Goal: Task Accomplishment & Management: Manage account settings

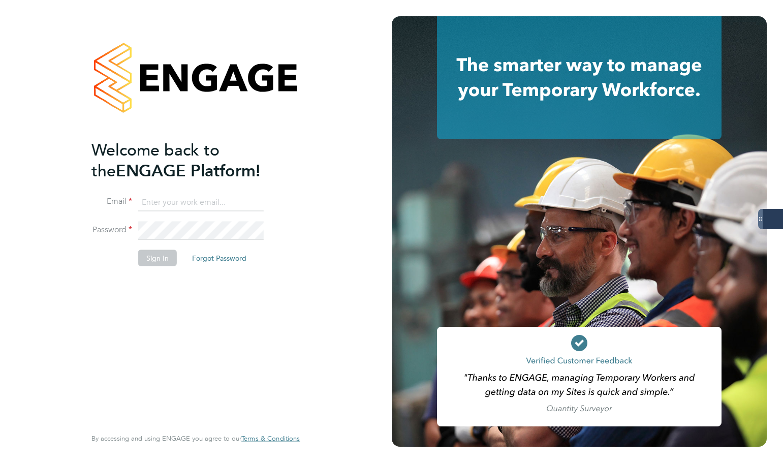
type input "[PERSON_NAME][EMAIL_ADDRESS][PERSON_NAME][DOMAIN_NAME]"
click at [171, 262] on button "Sign In" at bounding box center [157, 258] width 39 height 16
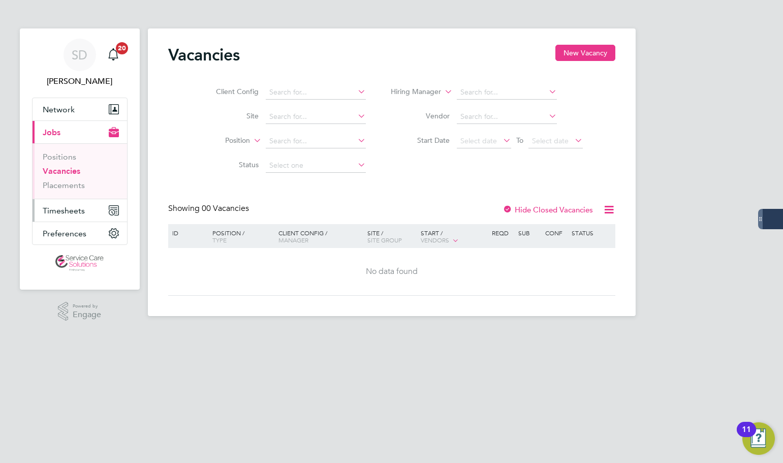
click at [74, 210] on span "Timesheets" at bounding box center [64, 211] width 42 height 10
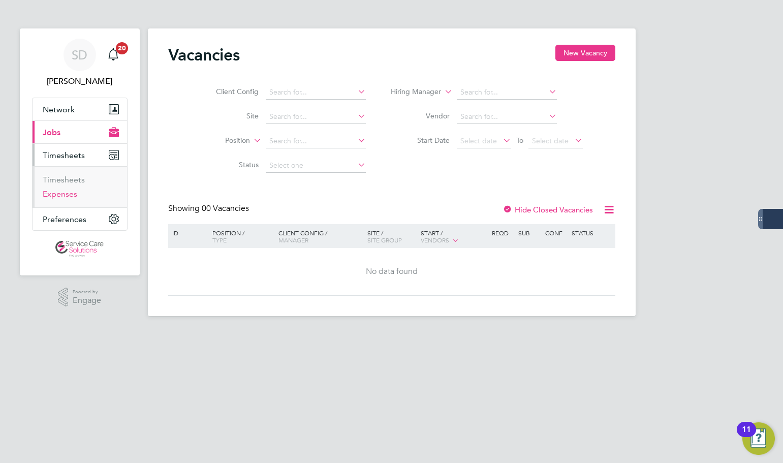
click at [61, 195] on link "Expenses" at bounding box center [60, 194] width 35 height 10
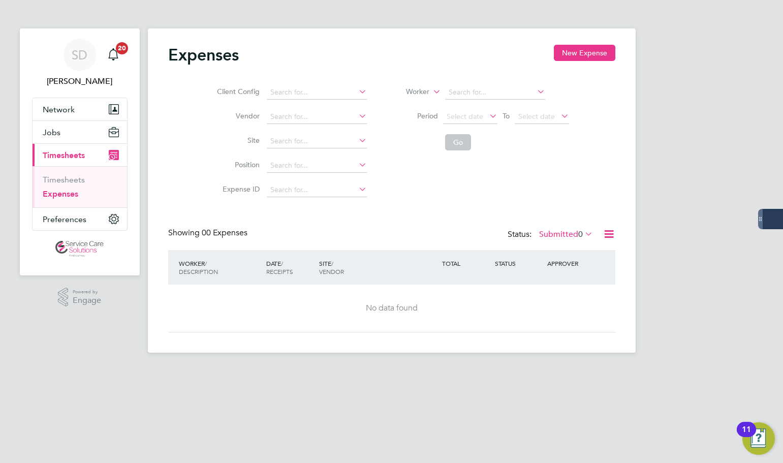
click at [554, 231] on label "Submitted 0" at bounding box center [566, 234] width 54 height 10
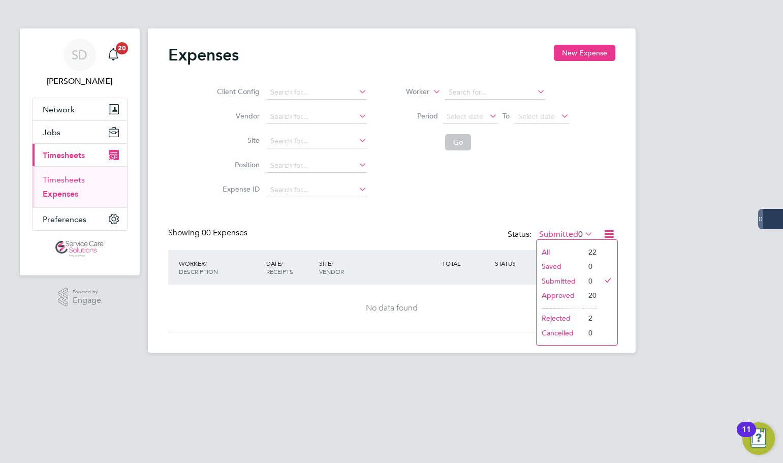
click at [66, 178] on link "Timesheets" at bounding box center [64, 180] width 42 height 10
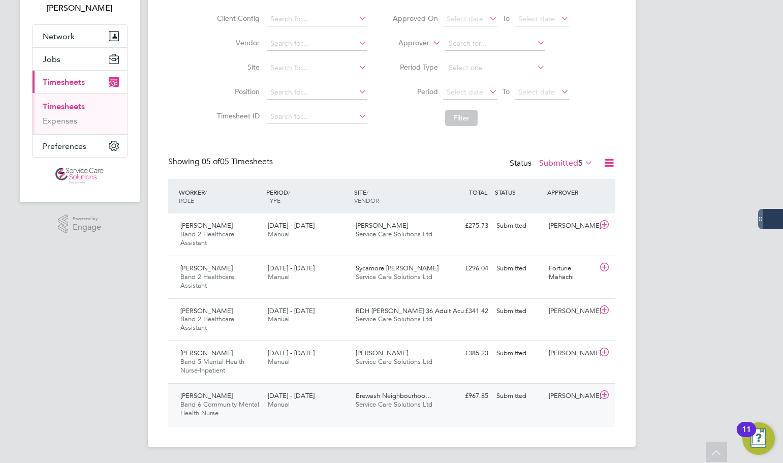
click at [345, 411] on div "25 - 31 Aug 2025 Manual" at bounding box center [308, 400] width 88 height 25
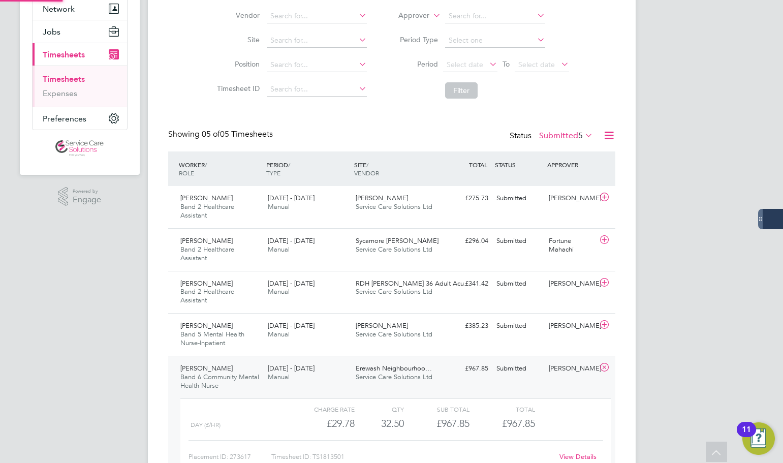
scroll to position [139, 0]
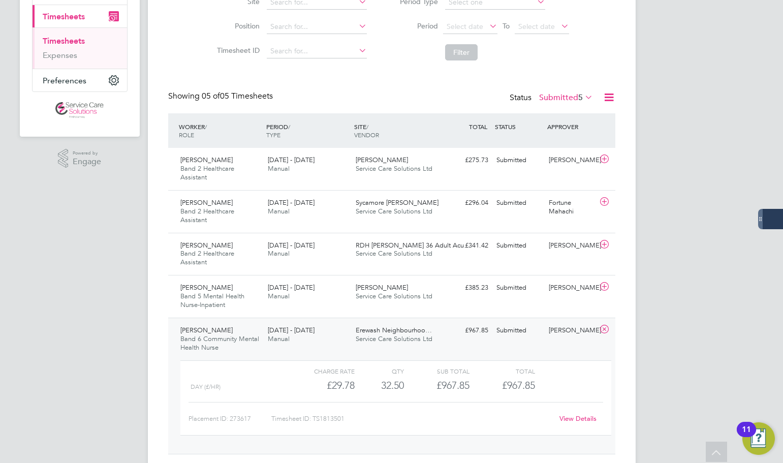
click at [579, 415] on link "View Details" at bounding box center [577, 418] width 37 height 9
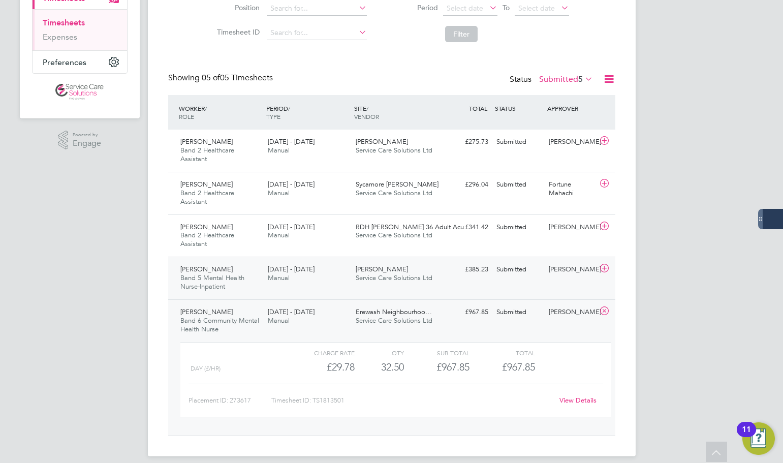
scroll to position [167, 0]
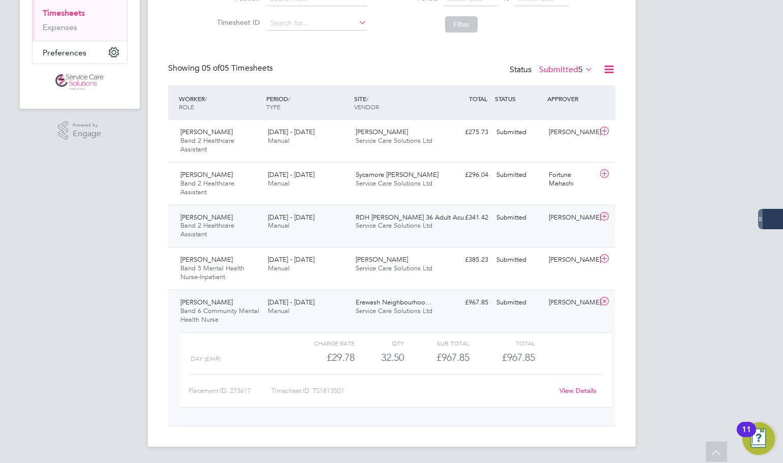
click at [407, 225] on span "Service Care Solutions Ltd" at bounding box center [394, 225] width 77 height 9
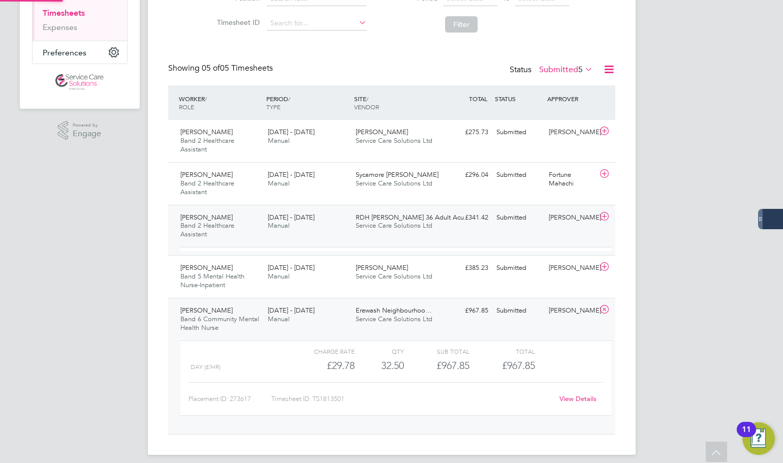
scroll to position [17, 99]
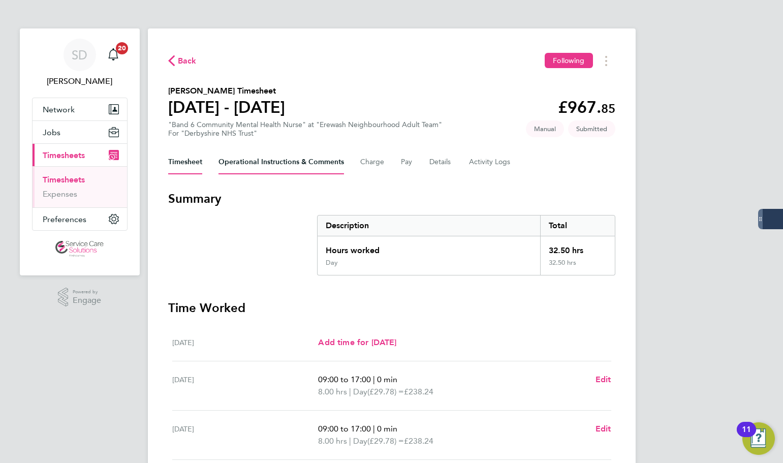
click at [303, 165] on Comments-tab "Operational Instructions & Comments" at bounding box center [280, 162] width 125 height 24
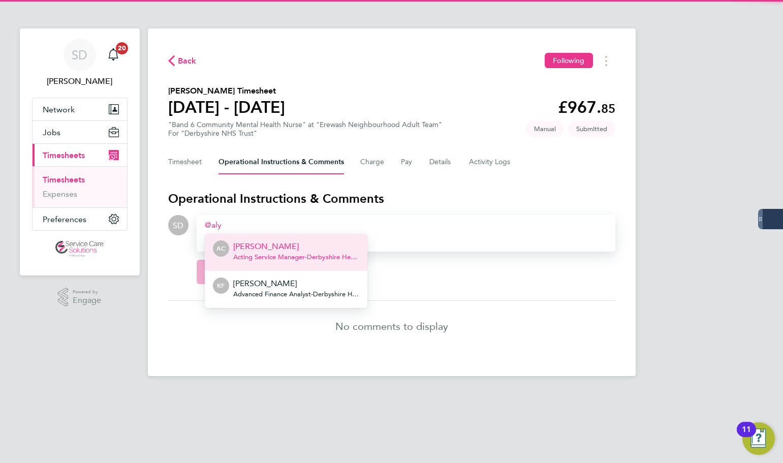
click at [265, 245] on p "Alycia Caudwell" at bounding box center [296, 246] width 126 height 12
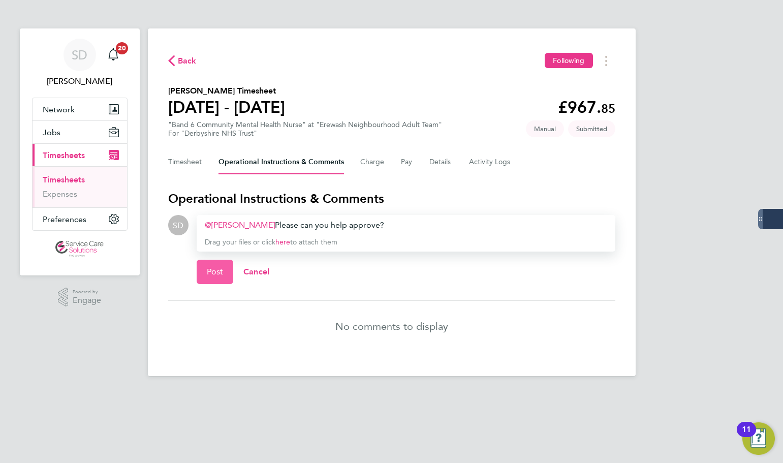
click at [215, 275] on span "Post" at bounding box center [215, 272] width 17 height 10
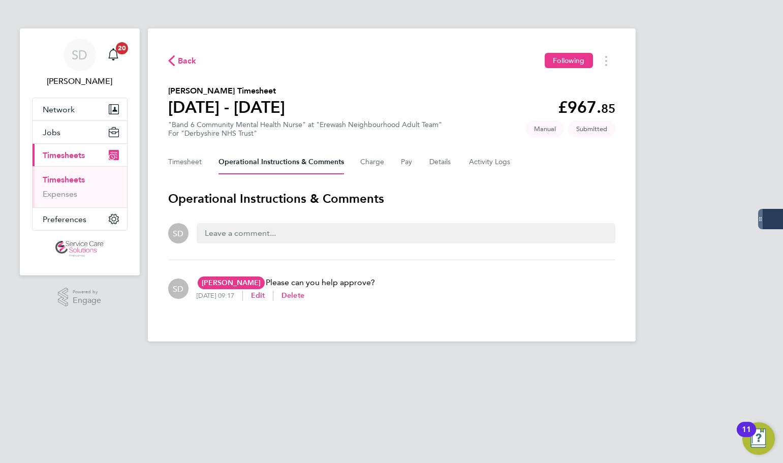
click at [81, 179] on link "Timesheets" at bounding box center [64, 180] width 42 height 10
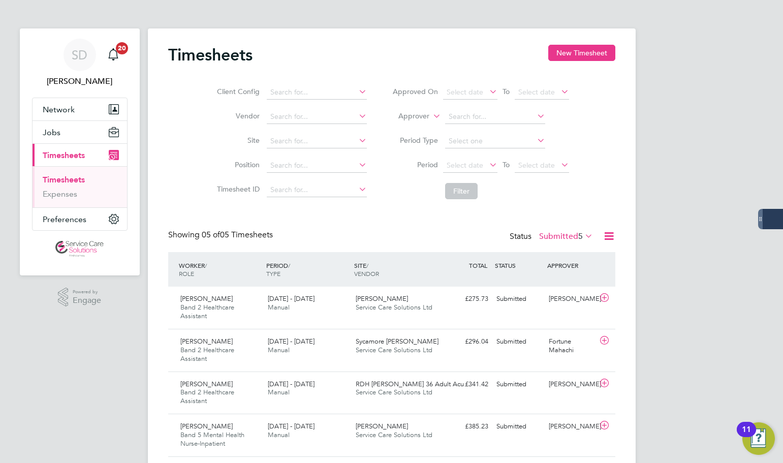
scroll to position [73, 0]
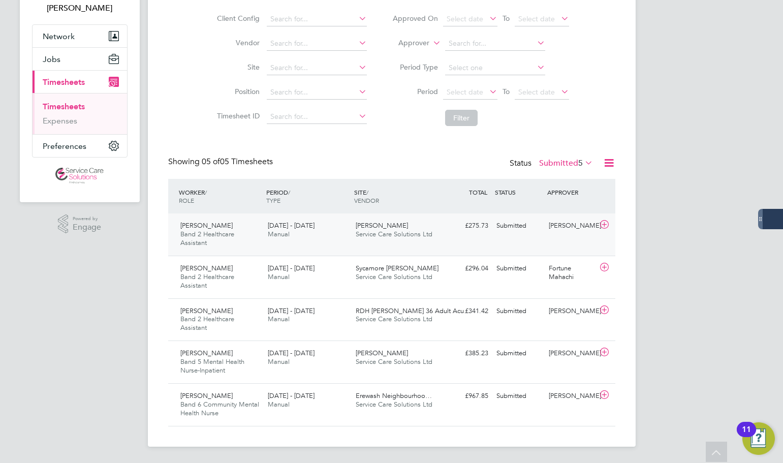
click at [327, 231] on div "25 - 31 Aug 2025 Manual" at bounding box center [308, 229] width 88 height 25
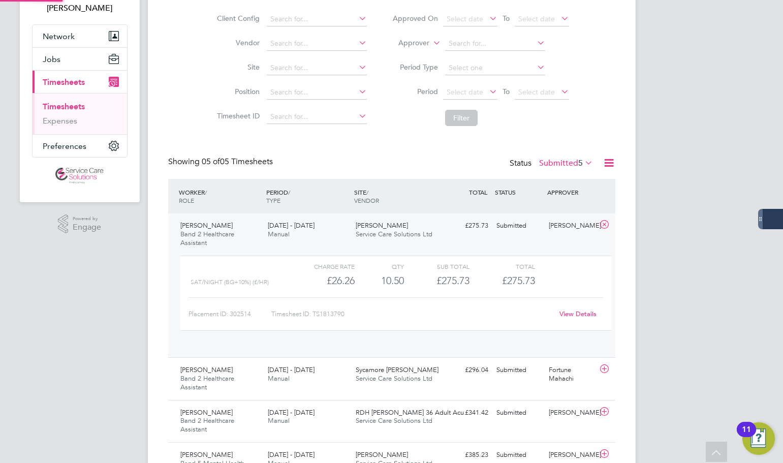
scroll to position [17, 99]
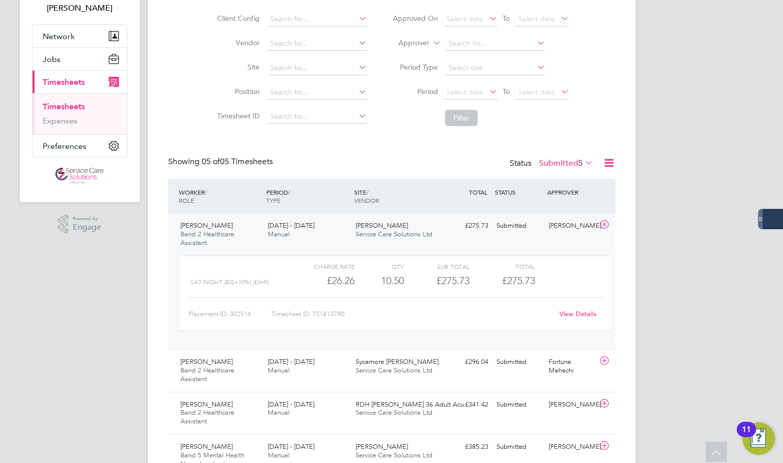
click at [571, 315] on link "View Details" at bounding box center [577, 313] width 37 height 9
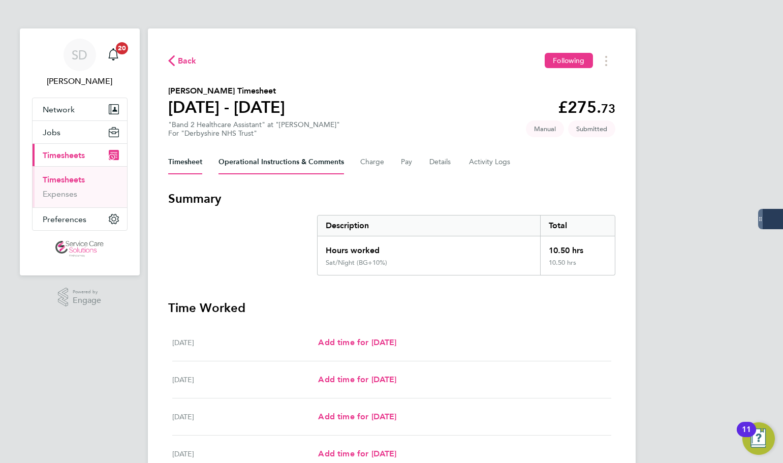
click at [258, 158] on Comments-tab "Operational Instructions & Comments" at bounding box center [280, 162] width 125 height 24
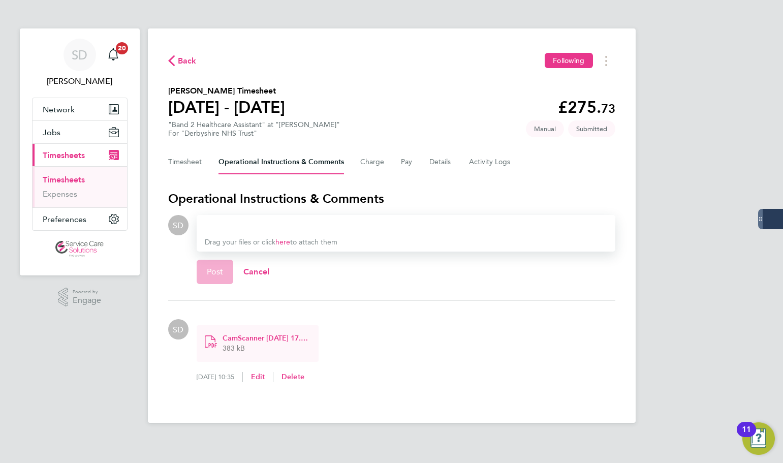
click at [237, 225] on div at bounding box center [406, 225] width 402 height 12
click at [214, 275] on span "Post" at bounding box center [215, 272] width 17 height 10
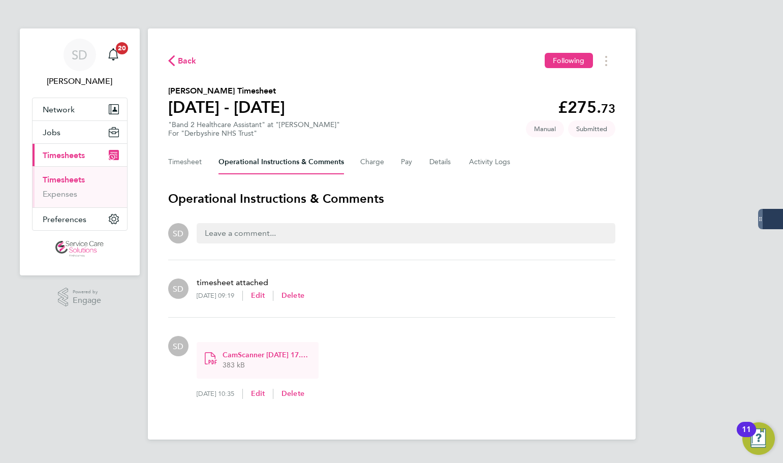
click at [454, 161] on div "Timesheet Operational Instructions & Comments Charge Pay Details Activity Logs" at bounding box center [391, 162] width 447 height 24
click at [448, 161] on button "Details" at bounding box center [440, 162] width 23 height 24
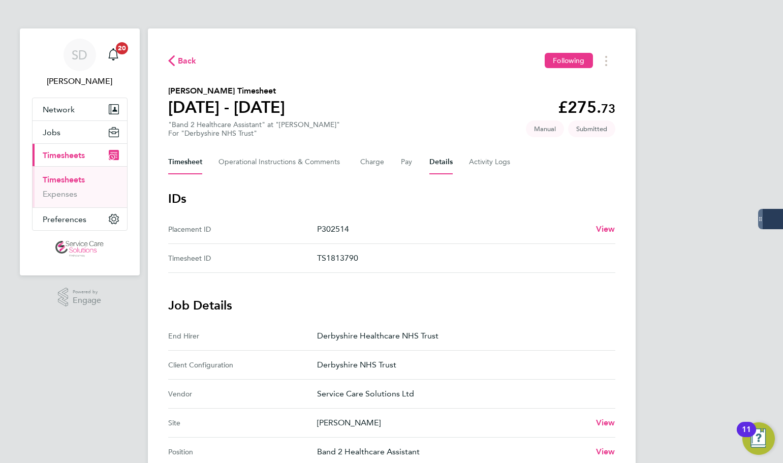
click at [193, 163] on button "Timesheet" at bounding box center [185, 162] width 34 height 24
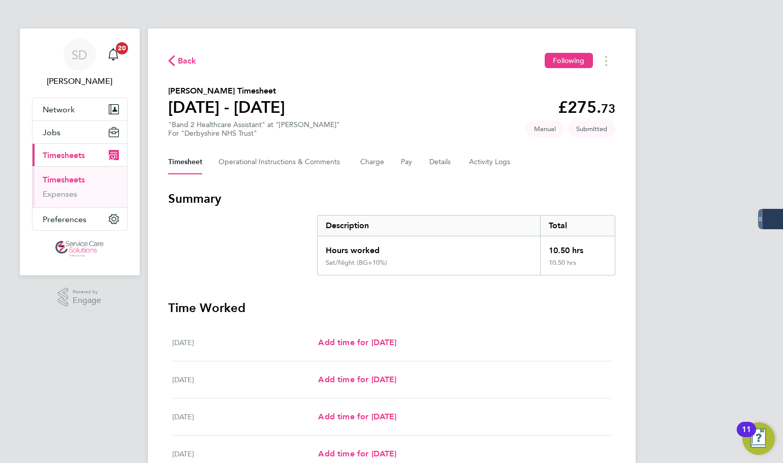
click at [80, 180] on link "Timesheets" at bounding box center [64, 180] width 42 height 10
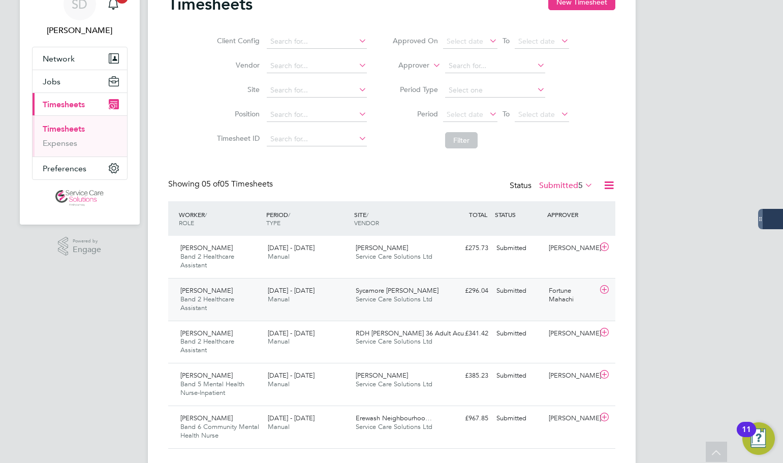
click at [335, 298] on div "[DATE] - [DATE] Manual" at bounding box center [308, 294] width 88 height 25
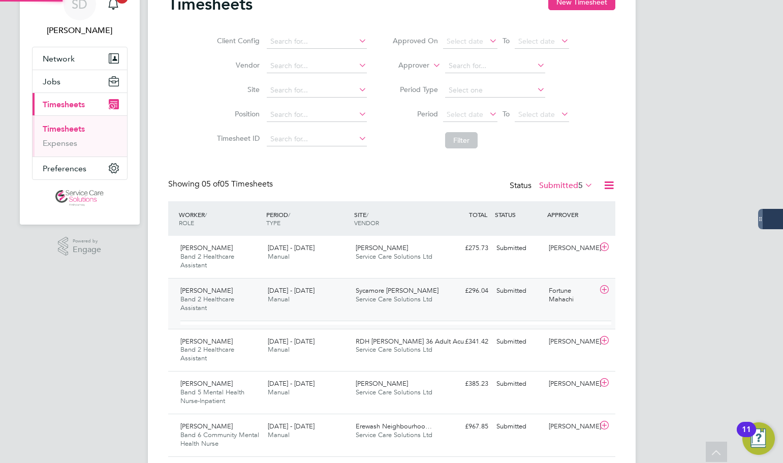
scroll to position [17, 99]
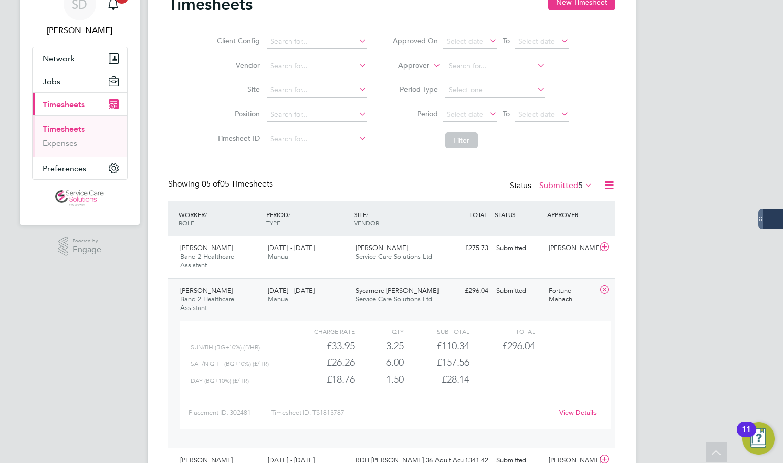
click at [567, 410] on link "View Details" at bounding box center [577, 412] width 37 height 9
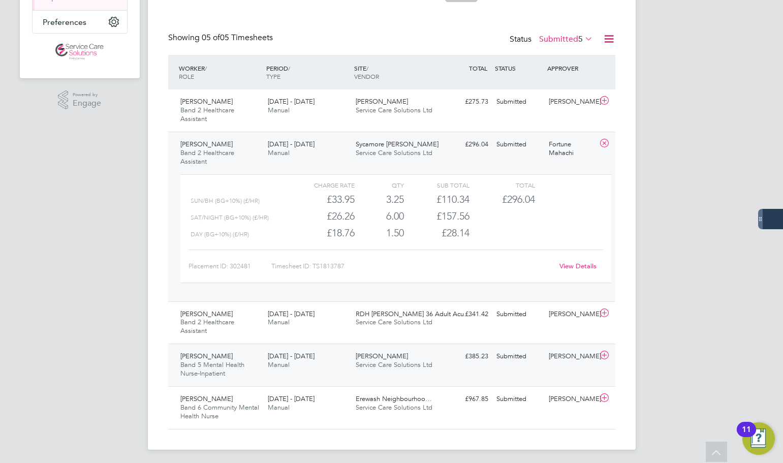
scroll to position [200, 0]
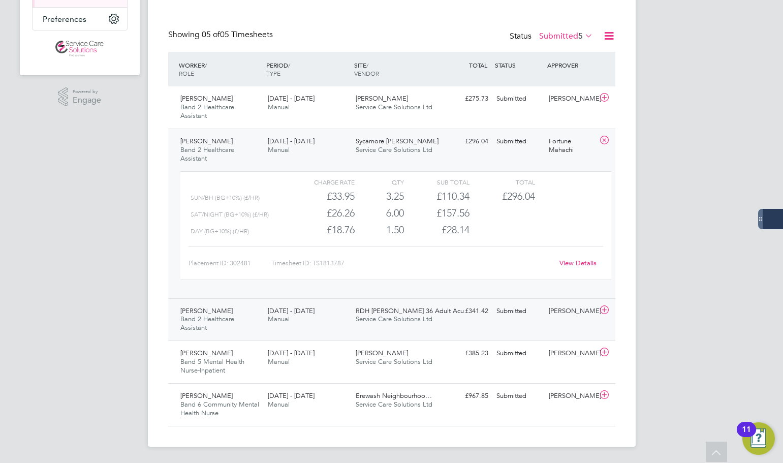
click at [540, 324] on div "Emmanuel Akaonye Band 2 Healthcare Assistant 25 - 31 Aug 2025 25 - 31 Aug 2025 …" at bounding box center [391, 319] width 447 height 43
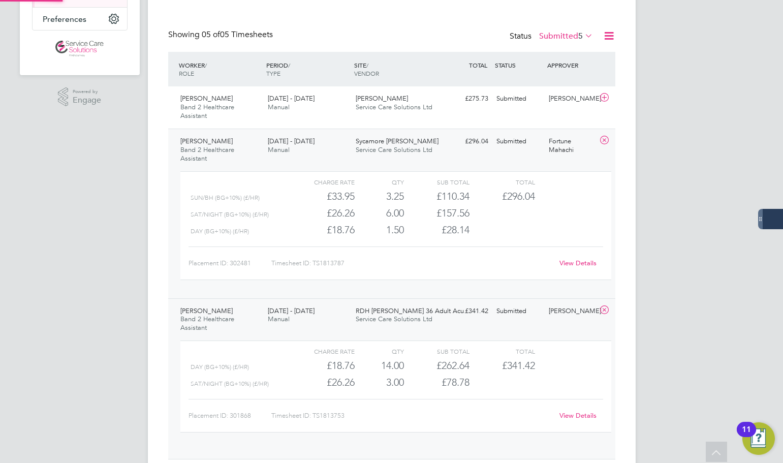
scroll to position [17, 99]
click at [567, 413] on link "View Details" at bounding box center [577, 415] width 37 height 9
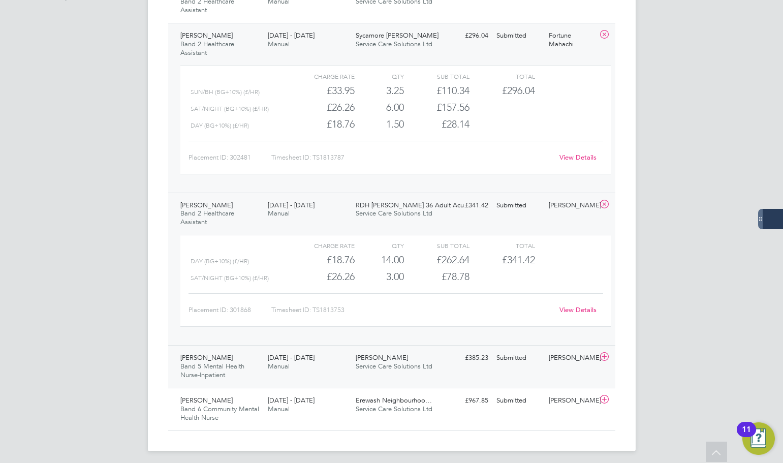
scroll to position [310, 0]
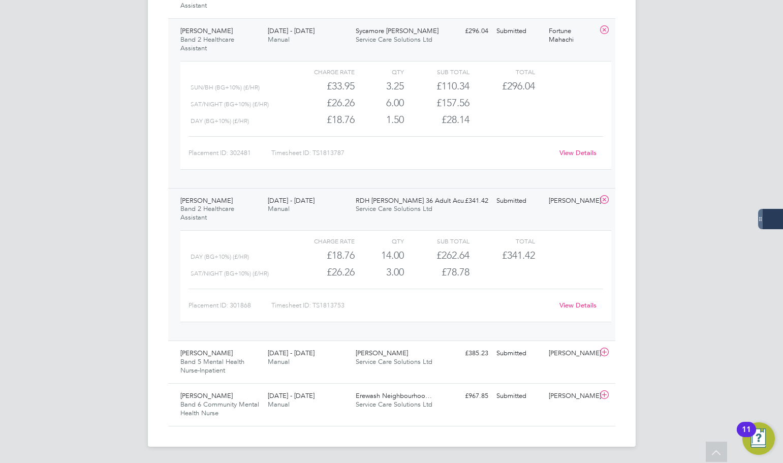
click at [572, 304] on link "View Details" at bounding box center [577, 305] width 37 height 9
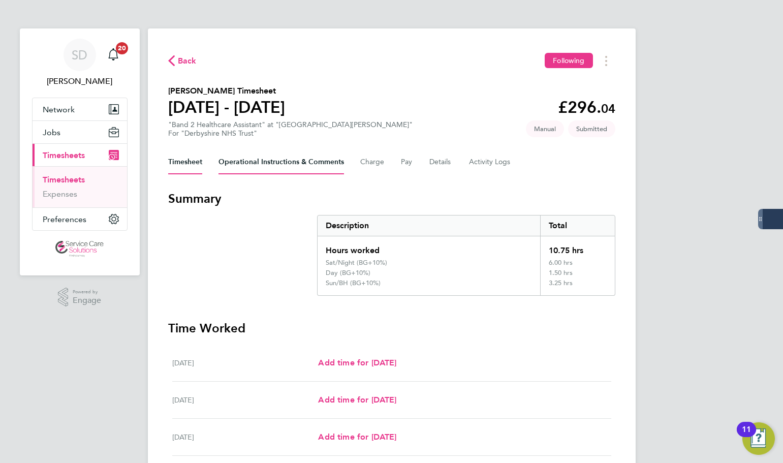
click at [298, 163] on Comments-tab "Operational Instructions & Comments" at bounding box center [280, 162] width 125 height 24
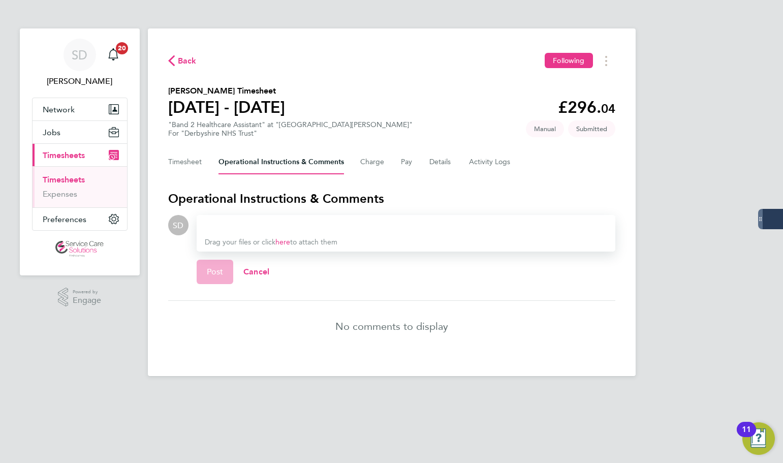
click at [259, 227] on div at bounding box center [406, 225] width 402 height 12
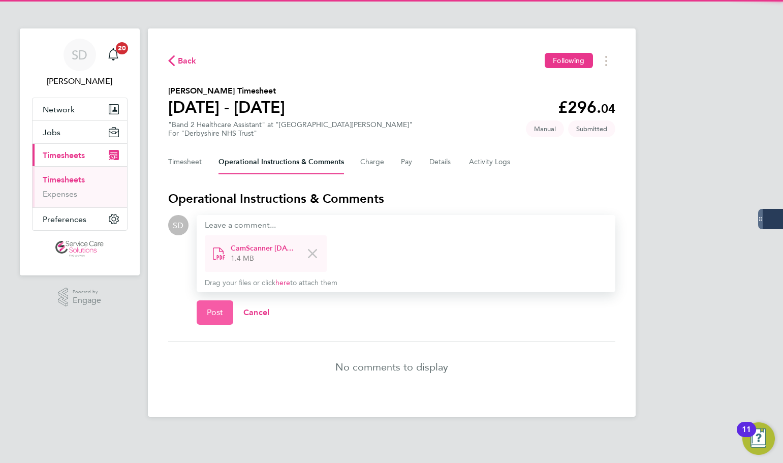
click at [216, 303] on button "Post" at bounding box center [215, 312] width 37 height 24
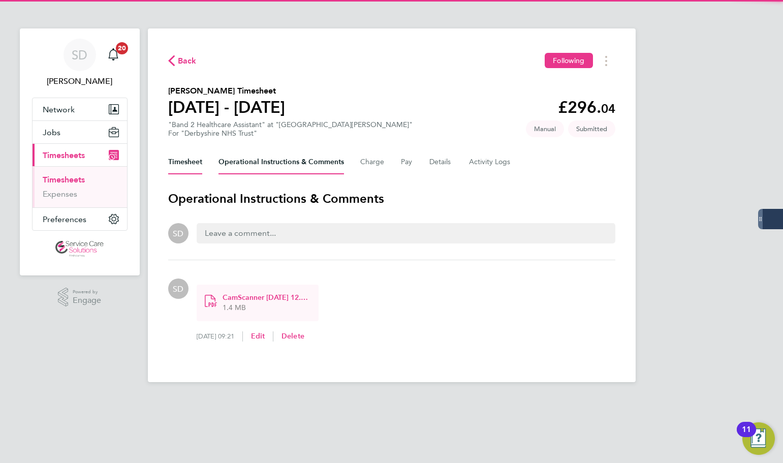
click at [187, 167] on button "Timesheet" at bounding box center [185, 162] width 34 height 24
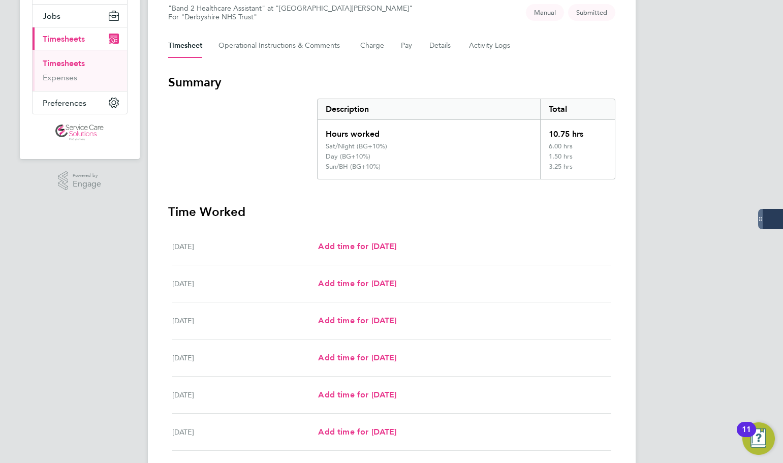
scroll to position [105, 0]
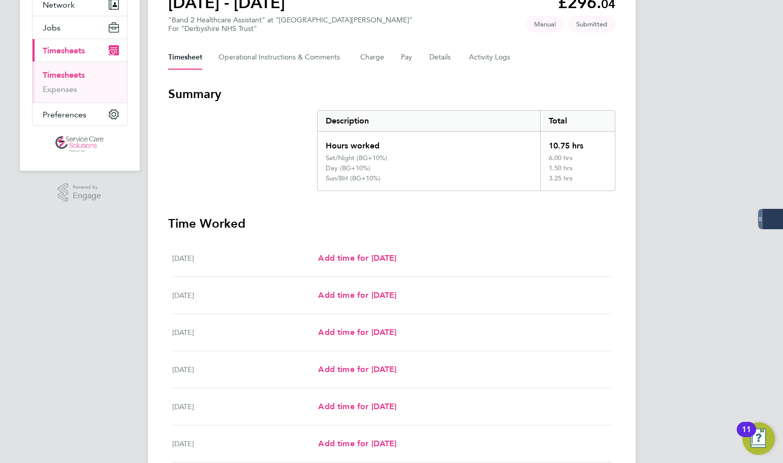
click at [48, 73] on link "Timesheets" at bounding box center [64, 75] width 42 height 10
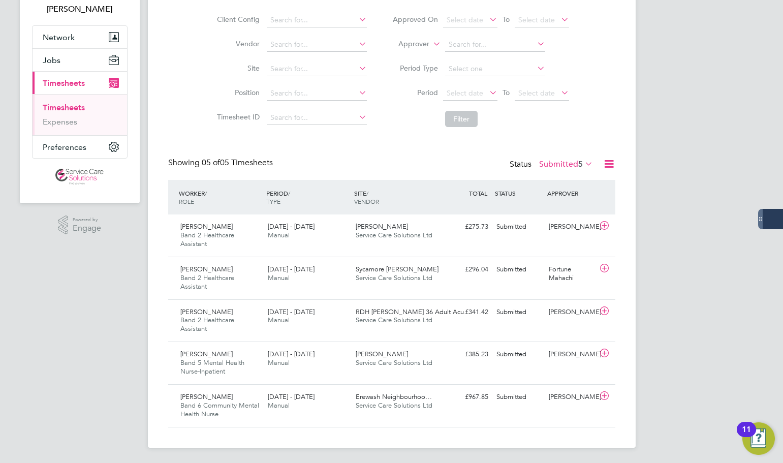
scroll to position [73, 0]
click at [253, 369] on div "Ebenezer Dede Bamfo Band 5 Mental Health Nurse-Inpatient 25 - 31 Aug 2025" at bounding box center [220, 362] width 88 height 34
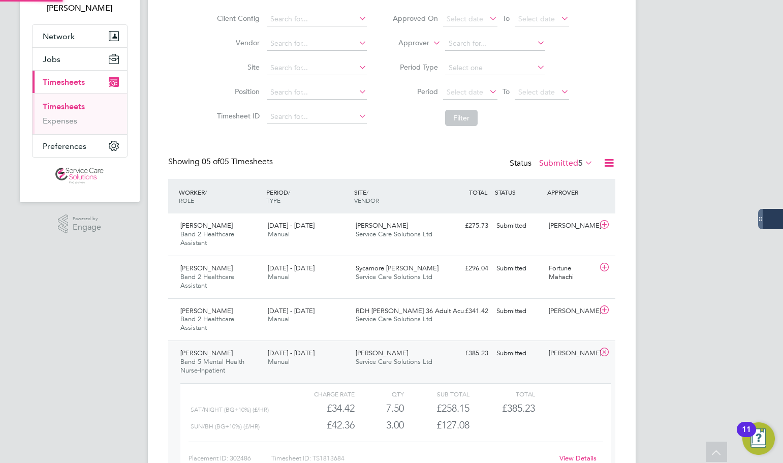
scroll to position [17, 99]
click at [60, 105] on link "Timesheets" at bounding box center [64, 107] width 42 height 10
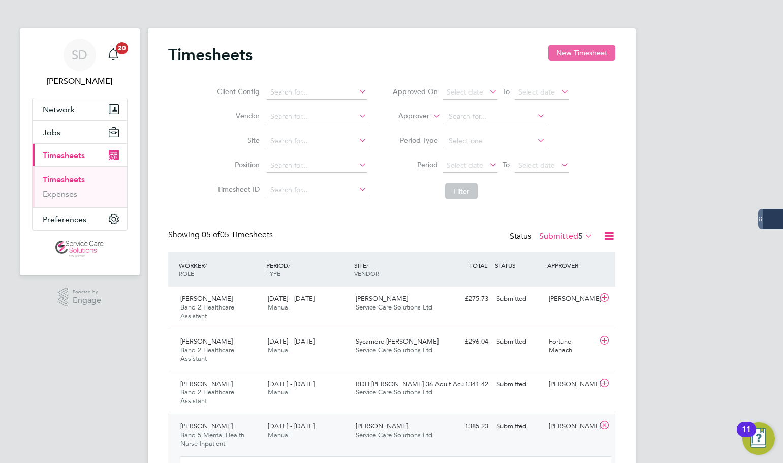
click at [570, 55] on button "New Timesheet" at bounding box center [581, 53] width 67 height 16
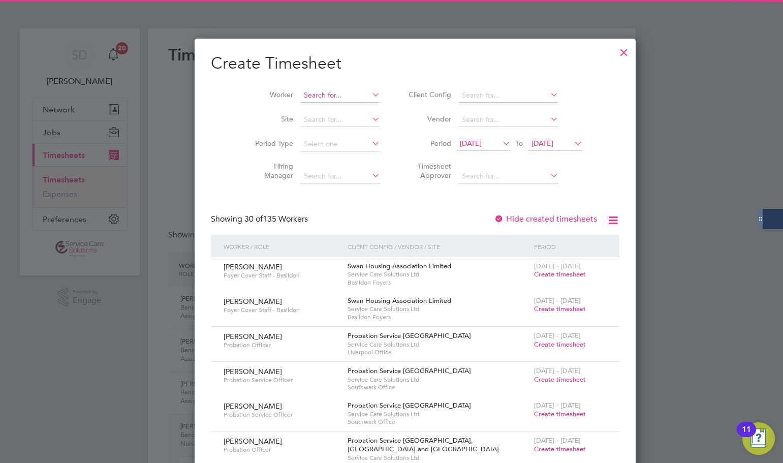
scroll to position [1875, 393]
click at [315, 95] on input at bounding box center [340, 95] width 80 height 14
click at [325, 123] on li "Ebene zer Dede Bamfo" at bounding box center [326, 123] width 100 height 14
type input "[PERSON_NAME]"
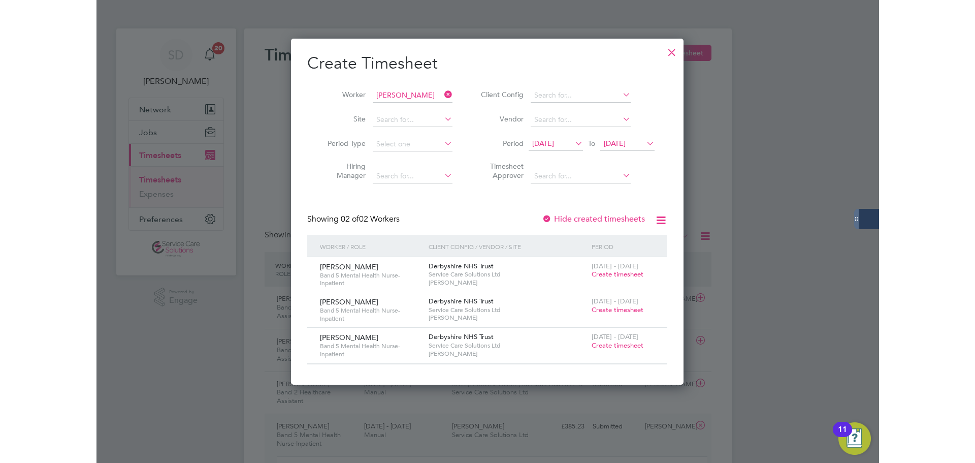
scroll to position [345, 393]
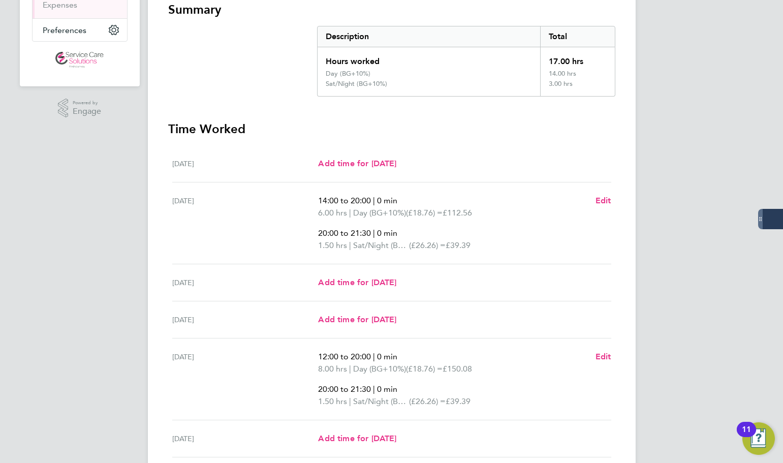
scroll to position [51, 0]
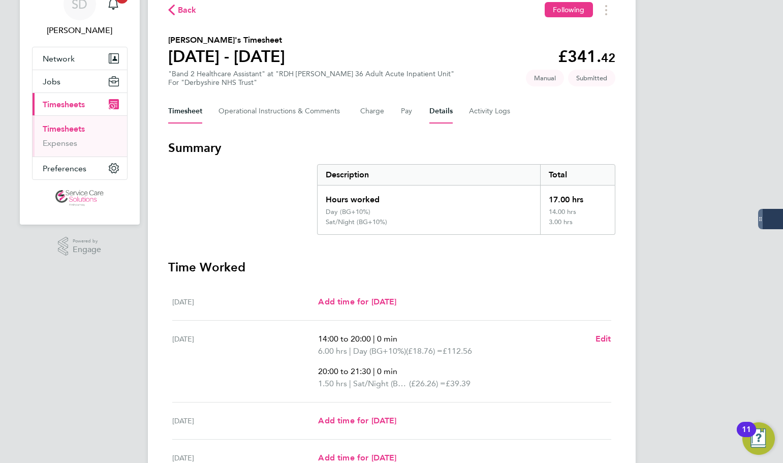
click at [435, 109] on button "Details" at bounding box center [440, 111] width 23 height 24
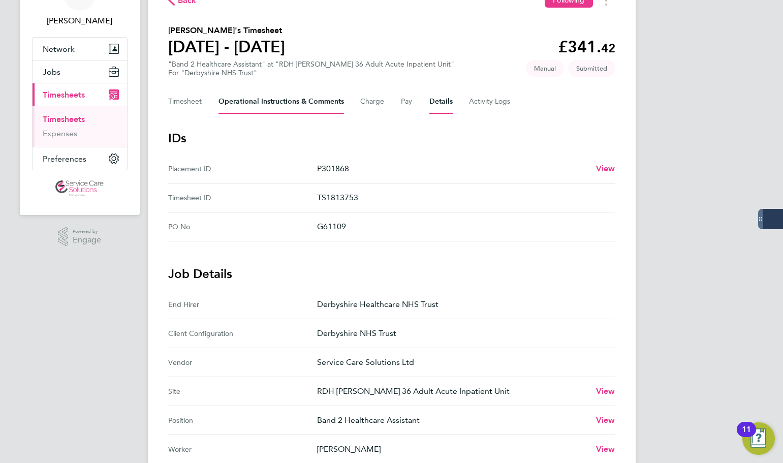
scroll to position [51, 0]
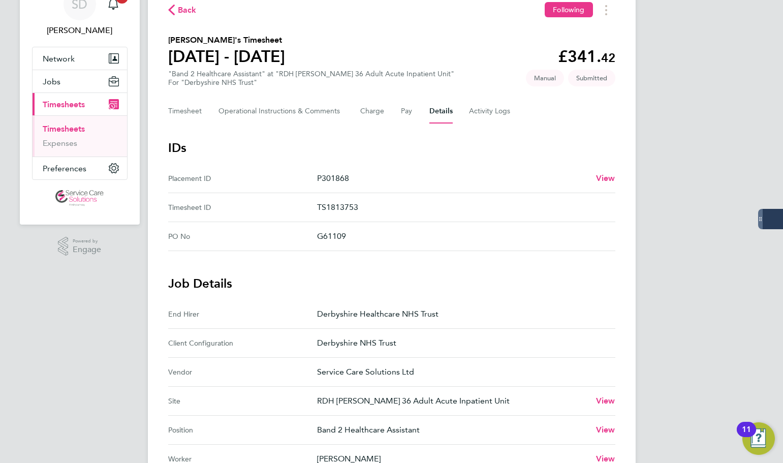
click at [71, 129] on link "Timesheets" at bounding box center [64, 129] width 42 height 10
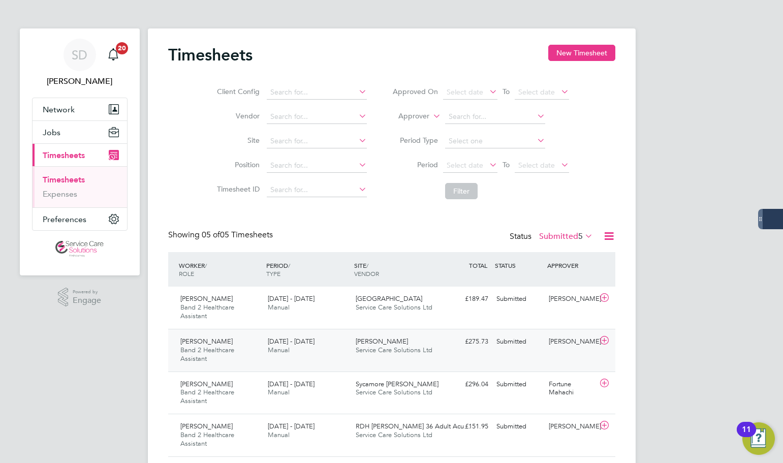
click at [322, 344] on div "[DATE] - [DATE] Manual" at bounding box center [308, 345] width 88 height 25
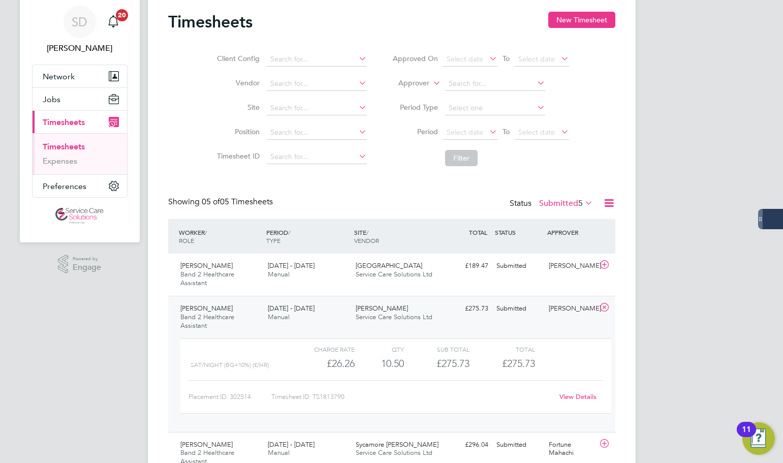
scroll to position [51, 0]
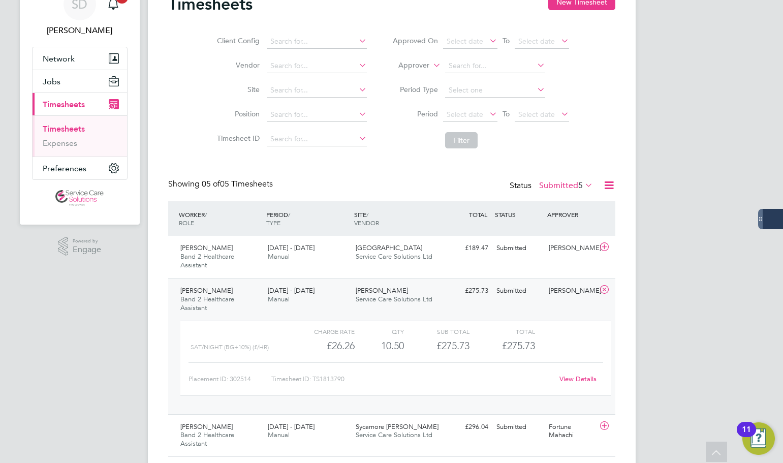
click at [584, 377] on link "View Details" at bounding box center [577, 378] width 37 height 9
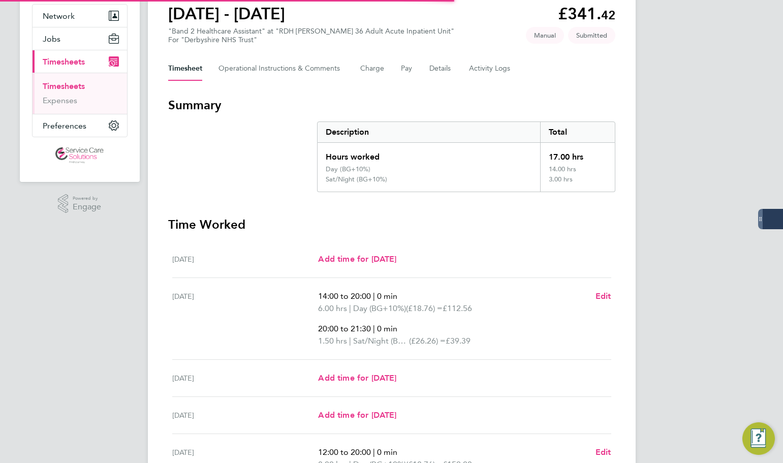
scroll to position [254, 0]
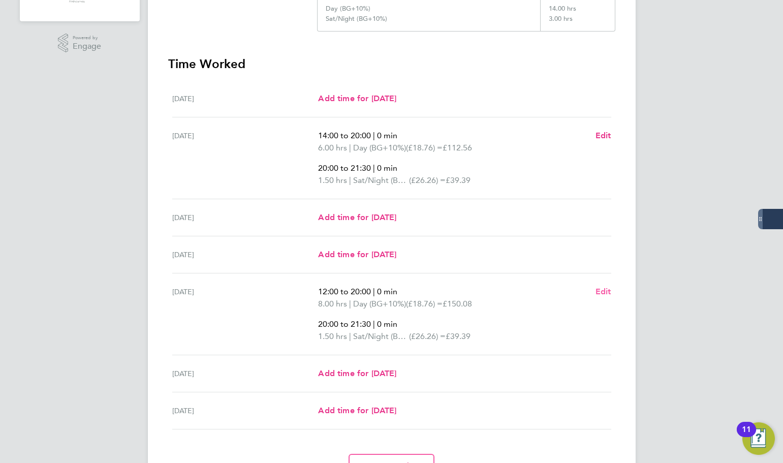
click at [604, 289] on span "Edit" at bounding box center [603, 291] width 16 height 10
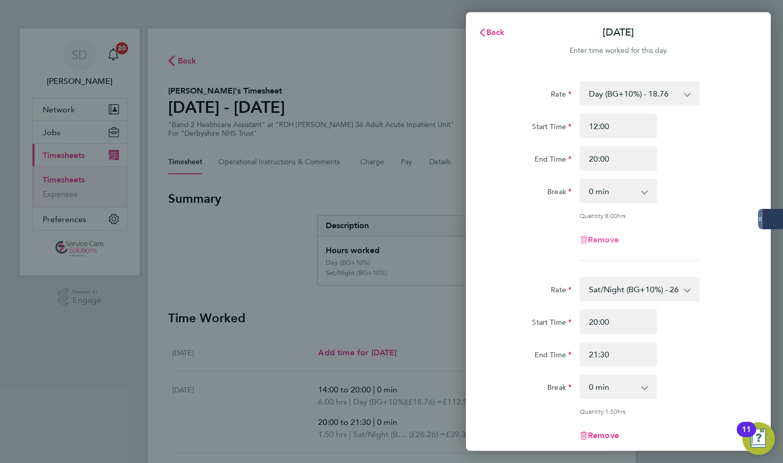
click at [612, 243] on span "Remove" at bounding box center [603, 240] width 31 height 10
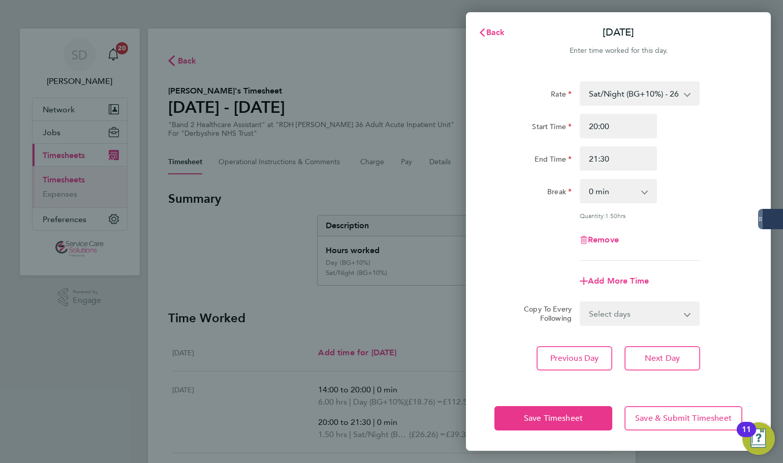
click at [603, 231] on div "Remove" at bounding box center [618, 240] width 85 height 24
click at [603, 235] on span "Remove" at bounding box center [603, 240] width 31 height 10
select select "null"
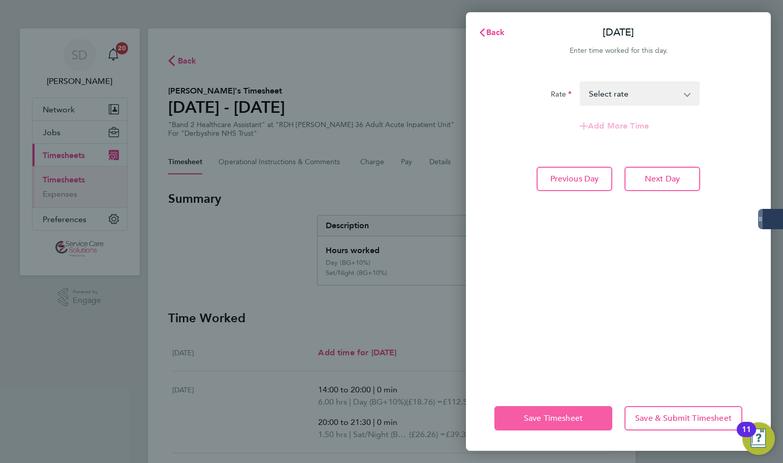
click at [548, 411] on button "Save Timesheet" at bounding box center [553, 418] width 118 height 24
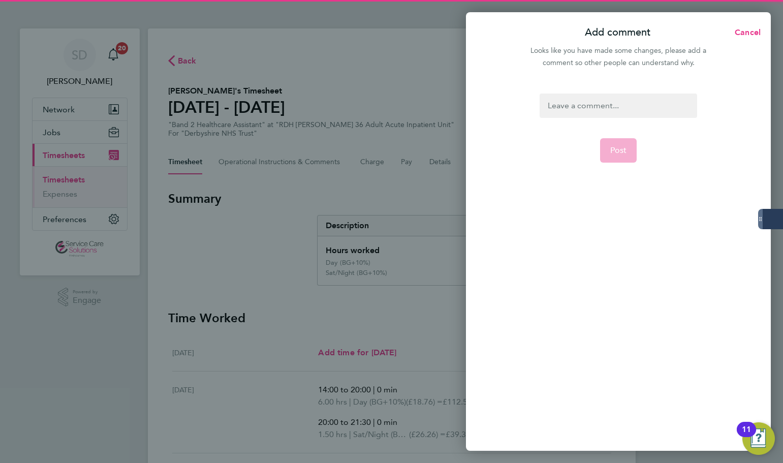
drag, startPoint x: 597, startPoint y: 91, endPoint x: 596, endPoint y: 97, distance: 5.6
click at [597, 93] on div "Post" at bounding box center [618, 265] width 305 height 369
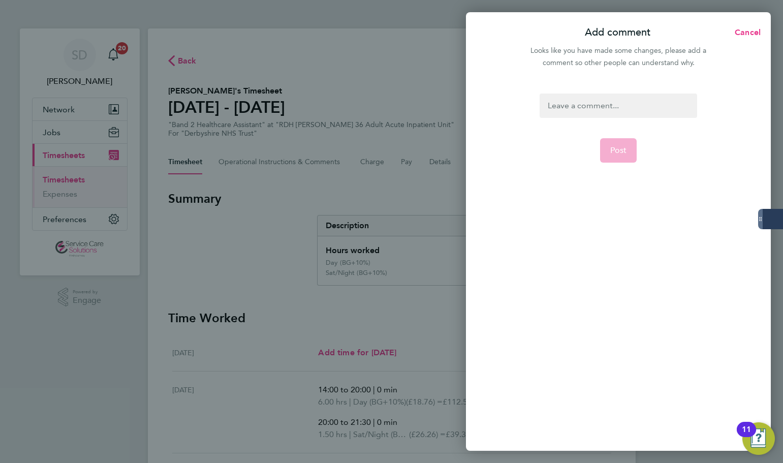
click at [596, 98] on div at bounding box center [617, 105] width 157 height 24
click at [596, 104] on div at bounding box center [617, 105] width 157 height 24
click at [598, 110] on div at bounding box center [617, 105] width 157 height 24
click at [616, 150] on span "Post" at bounding box center [618, 150] width 17 height 10
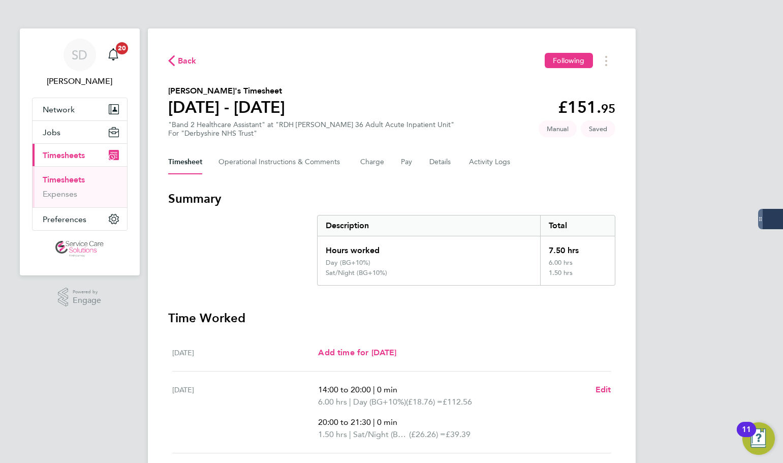
scroll to position [265, 0]
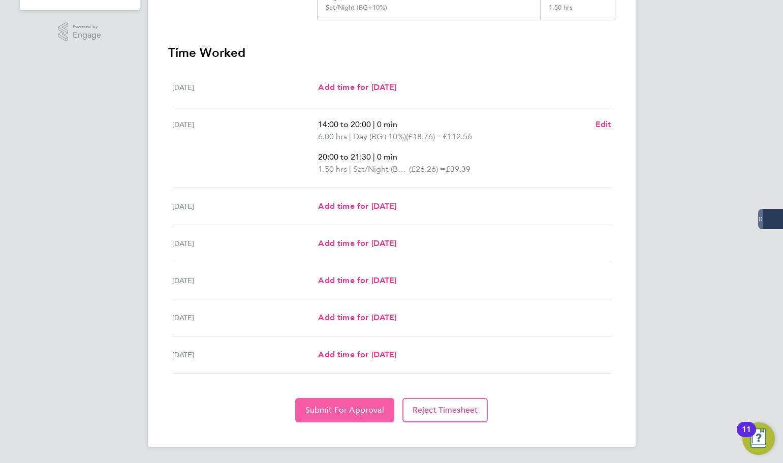
click at [330, 412] on span "Submit For Approval" at bounding box center [344, 410] width 79 height 10
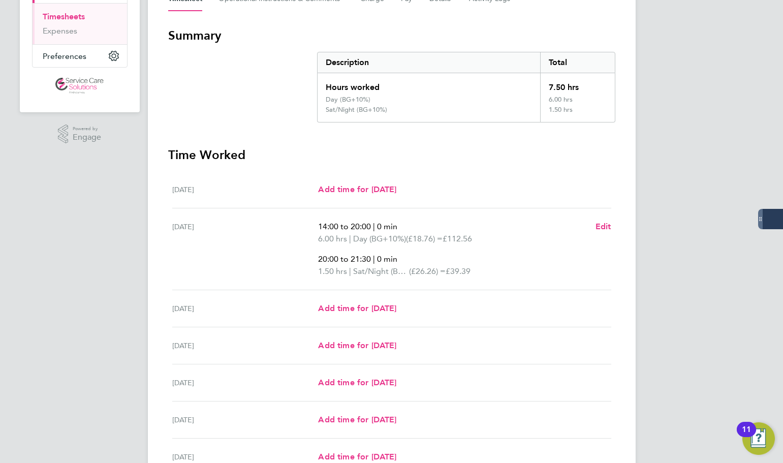
scroll to position [0, 0]
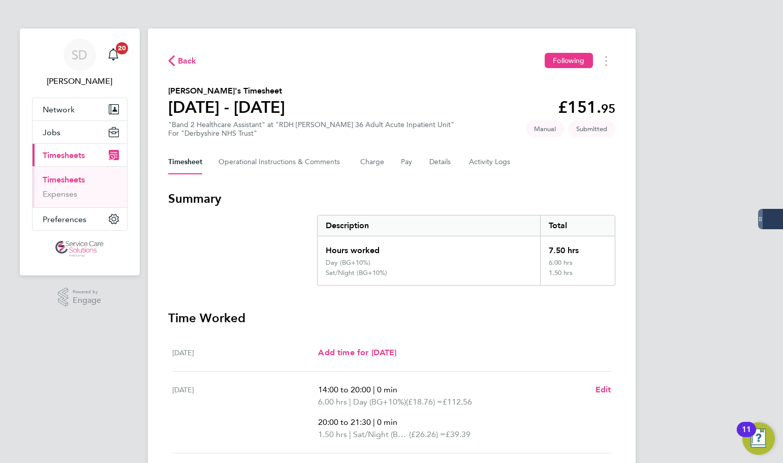
click at [59, 177] on link "Timesheets" at bounding box center [64, 180] width 42 height 10
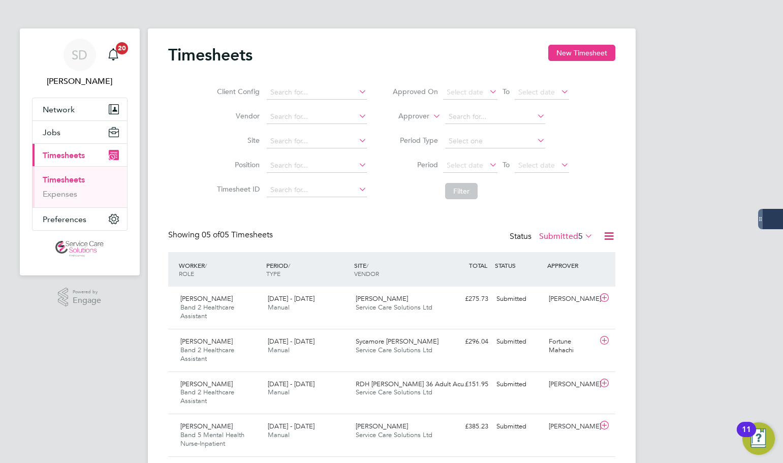
click at [62, 178] on link "Timesheets" at bounding box center [64, 180] width 42 height 10
click at [571, 50] on button "New Timesheet" at bounding box center [581, 53] width 67 height 16
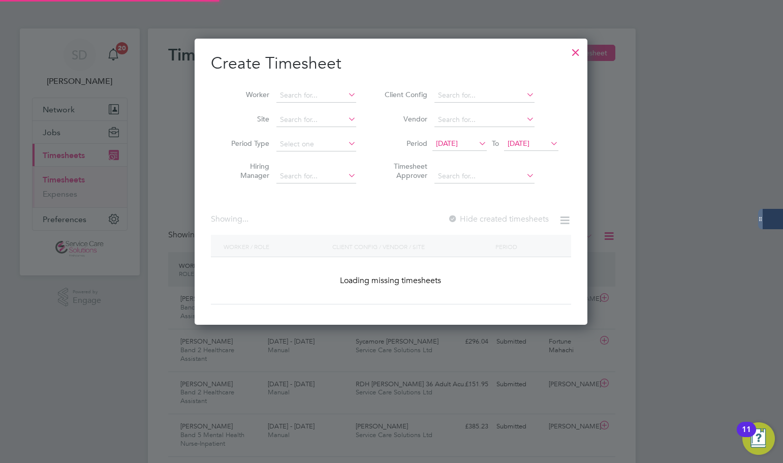
scroll to position [5, 5]
click at [301, 98] on input at bounding box center [316, 95] width 80 height 14
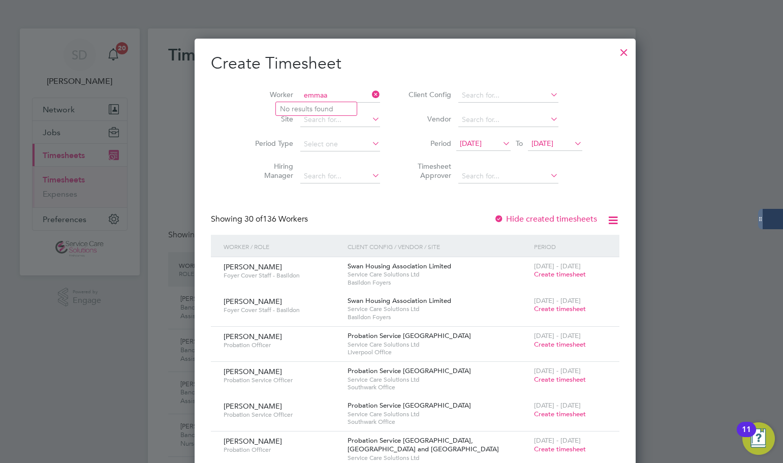
click at [300, 97] on input "emmaa" at bounding box center [340, 95] width 80 height 14
click at [300, 94] on input "ema" at bounding box center [340, 95] width 80 height 14
type input "ema"
click at [774, 6] on div at bounding box center [391, 231] width 783 height 463
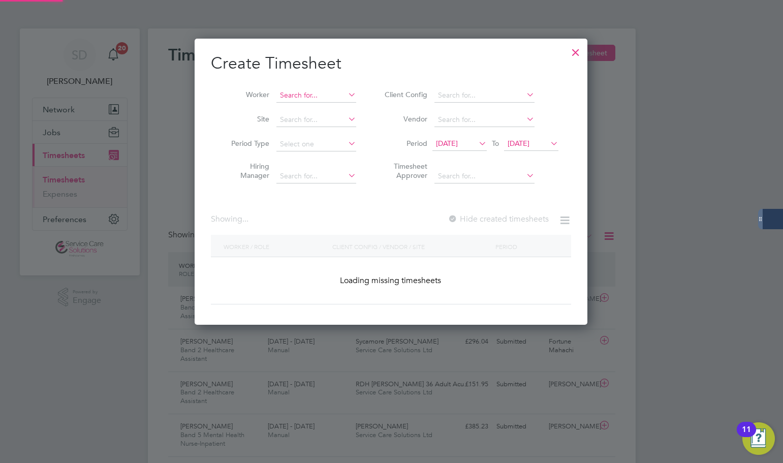
click at [321, 89] on input at bounding box center [316, 95] width 80 height 14
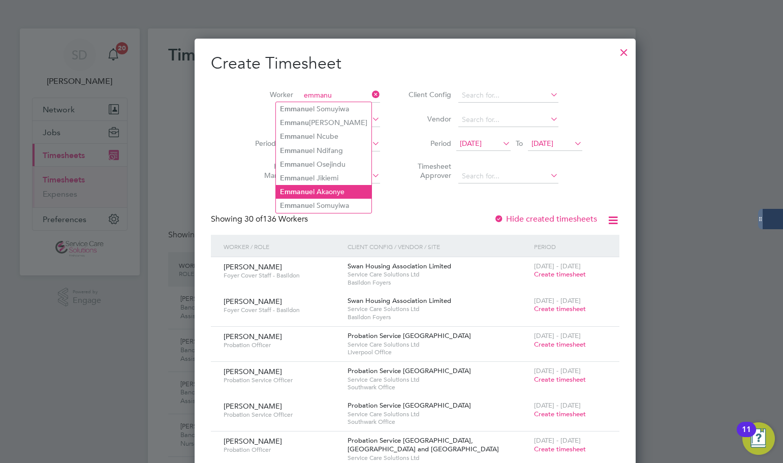
click at [314, 186] on li "Emmanu el Akaonye" at bounding box center [323, 192] width 95 height 14
type input "[PERSON_NAME]"
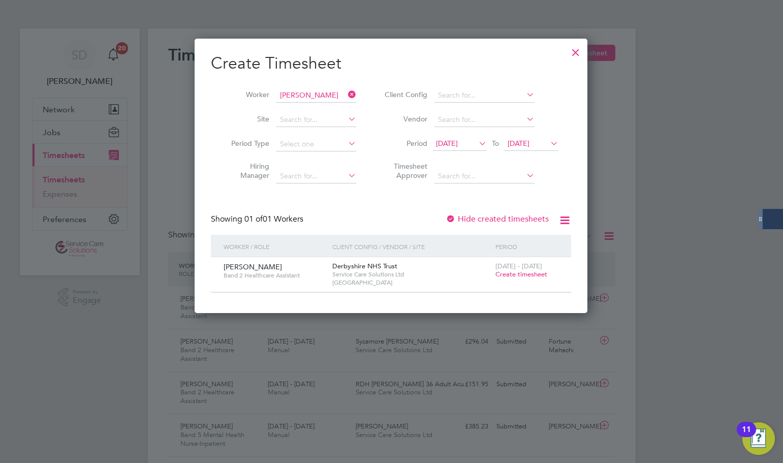
click at [507, 274] on span "Create timesheet" at bounding box center [521, 274] width 52 height 9
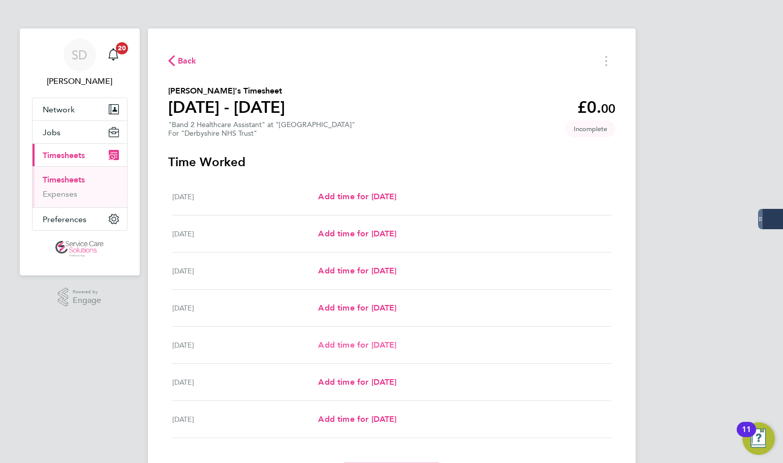
click at [363, 340] on span "Add time for Fri 29 Aug" at bounding box center [357, 345] width 78 height 10
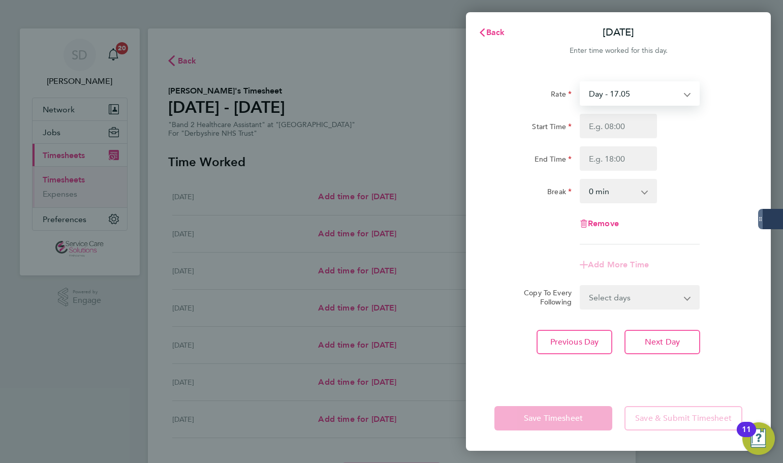
click at [609, 95] on select "Day - 17.05 Sun/BH (BG+10%) - 33.95 Saturday/Night - 23.87 Sat/Night (BG+10%) -…" at bounding box center [634, 93] width 106 height 22
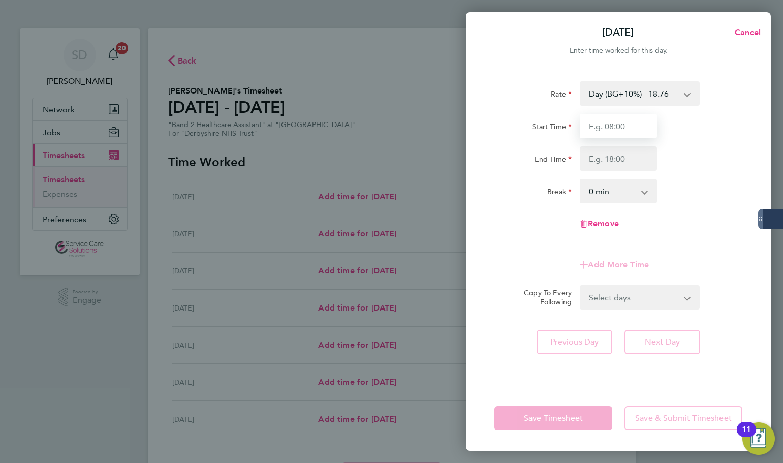
click at [604, 125] on input "Start Time" at bounding box center [618, 126] width 77 height 24
type input "12:00"
click at [607, 162] on input "End Time" at bounding box center [618, 158] width 77 height 24
type input "20:00"
click at [520, 289] on form "Rate Day (BG+10%) - 18.76 Day - 17.05 Sun/BH (BG+10%) - 33.95 Saturday/Night - …" at bounding box center [618, 195] width 248 height 228
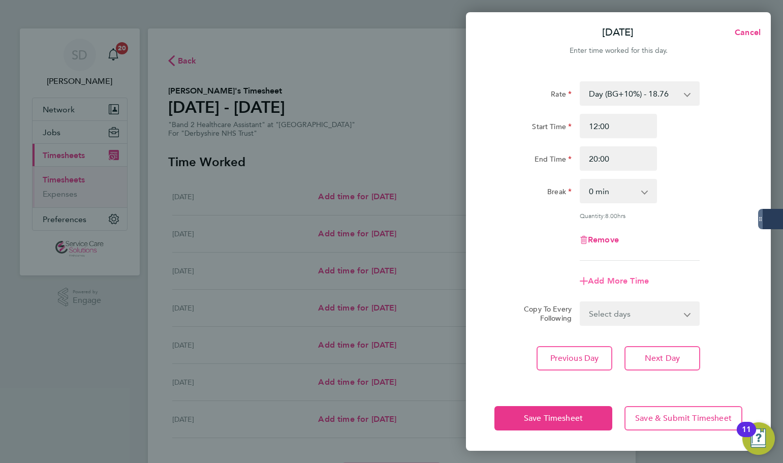
click at [620, 278] on span "Add More Time" at bounding box center [618, 281] width 61 height 10
select select "null"
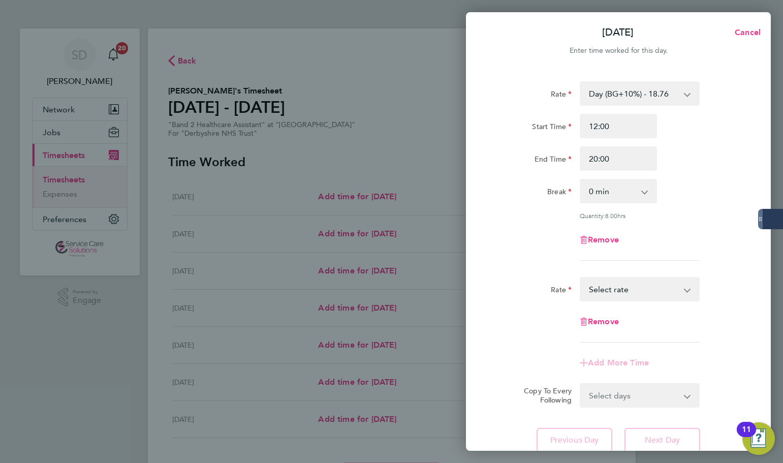
click at [620, 288] on select "Day - 17.05 Sun/BH (BG+10%) - 33.95 Saturday/Night - 23.87 Sat/Night (BG+10%) -…" at bounding box center [634, 289] width 106 height 22
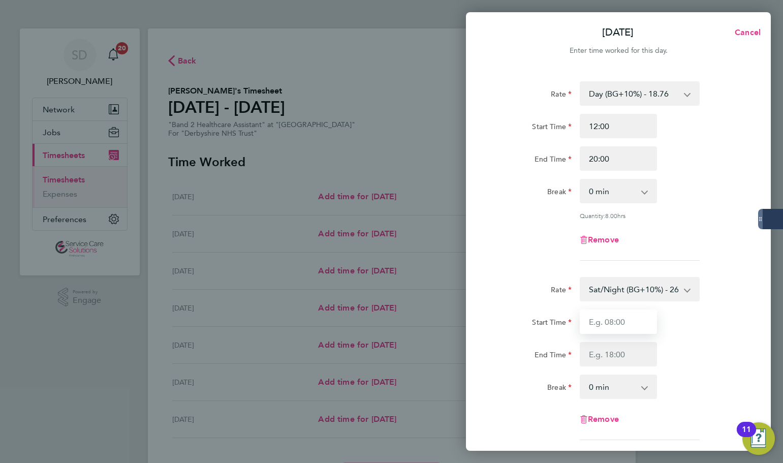
click at [604, 323] on input "Start Time" at bounding box center [618, 321] width 77 height 24
type input "20:00"
click at [604, 344] on input "End Time" at bounding box center [618, 354] width 77 height 24
type input "21:30"
click at [532, 250] on div "Remove" at bounding box center [618, 240] width 256 height 24
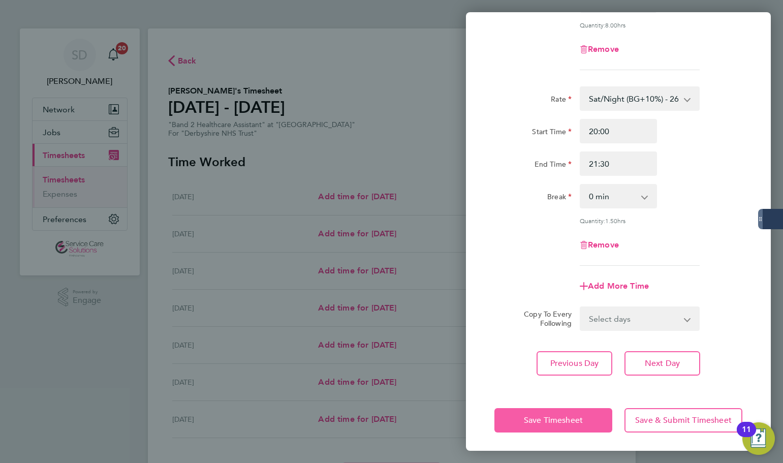
click at [548, 421] on span "Save Timesheet" at bounding box center [553, 420] width 59 height 10
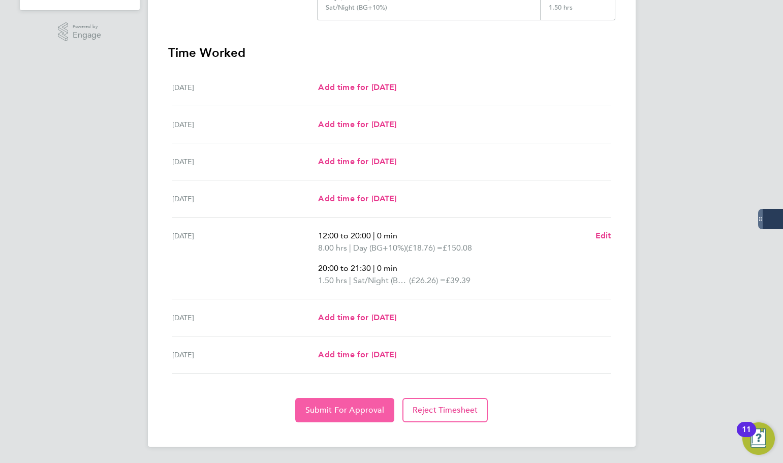
click at [348, 408] on span "Submit For Approval" at bounding box center [344, 410] width 79 height 10
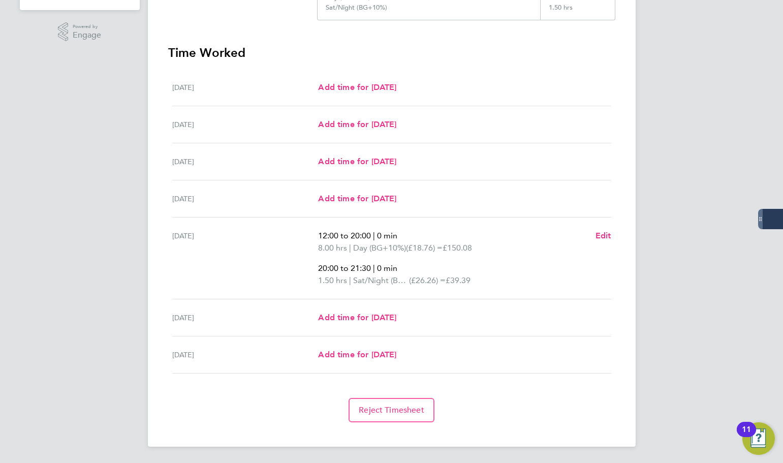
scroll to position [62, 0]
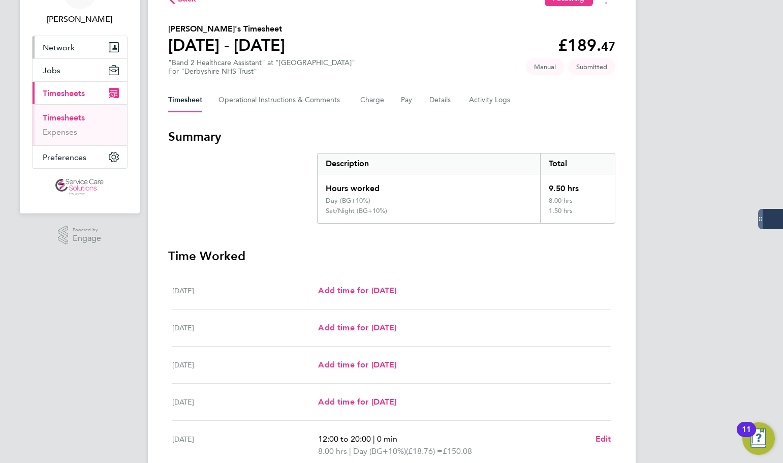
click at [69, 118] on link "Timesheets" at bounding box center [64, 118] width 42 height 10
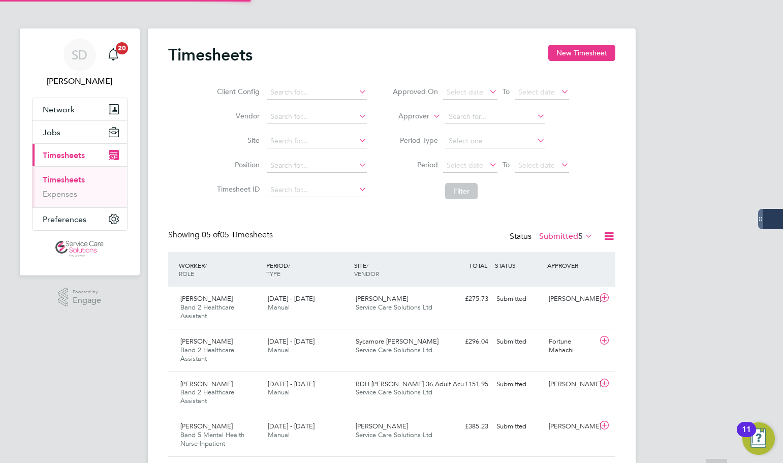
scroll to position [5, 5]
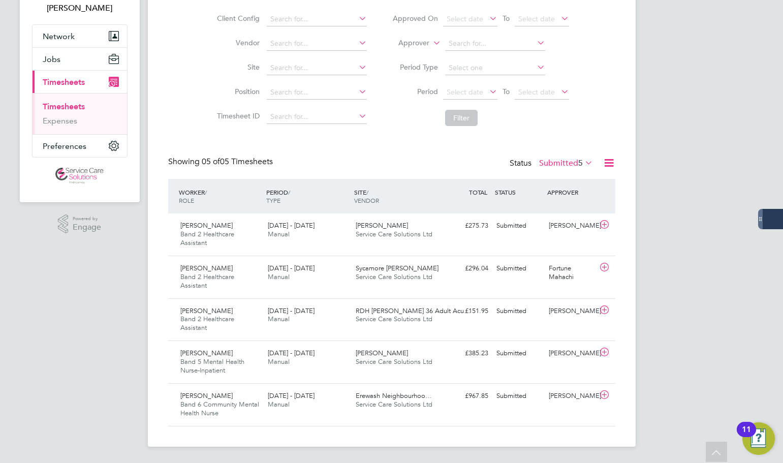
click at [546, 163] on label "Submitted 5" at bounding box center [566, 163] width 54 height 10
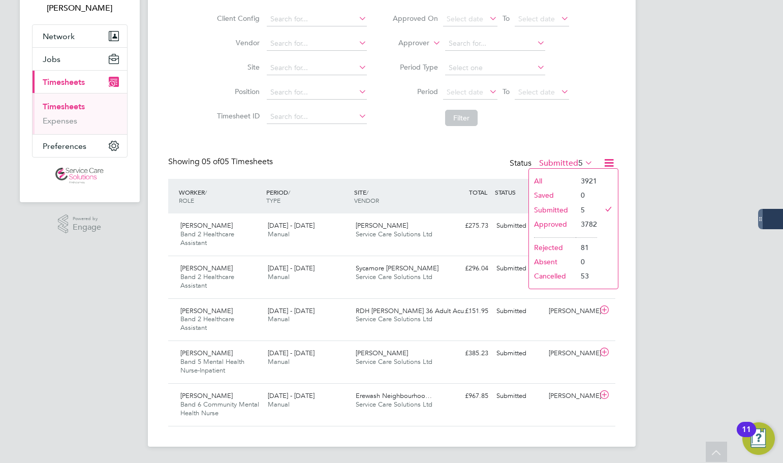
click at [547, 206] on li "Submitted" at bounding box center [552, 210] width 47 height 14
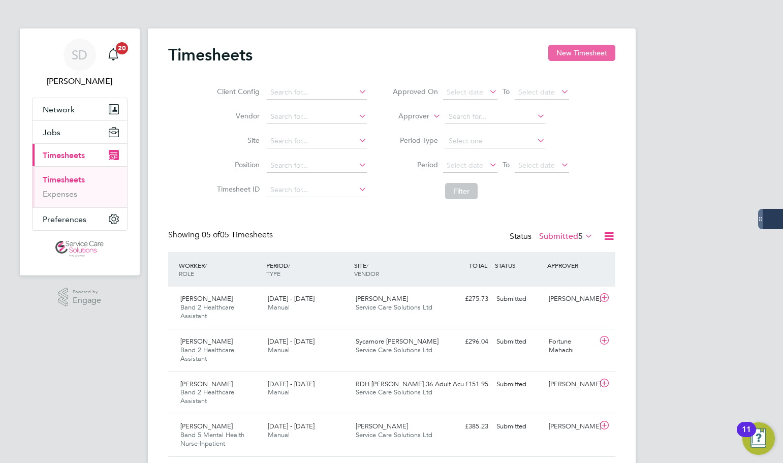
click at [560, 45] on button "New Timesheet" at bounding box center [581, 53] width 67 height 16
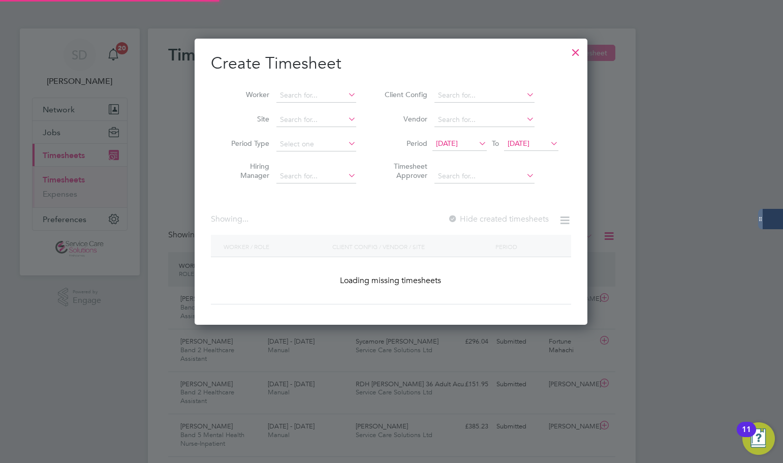
click at [562, 49] on div "Create Timesheet Worker Site Period Type Hiring Manager Client Config Vendor Pe…" at bounding box center [391, 182] width 393 height 286
click at [293, 85] on div "Worker Site Period Type Hiring Manager Client Config Vendor Period 20 Aug 2025 …" at bounding box center [391, 133] width 360 height 110
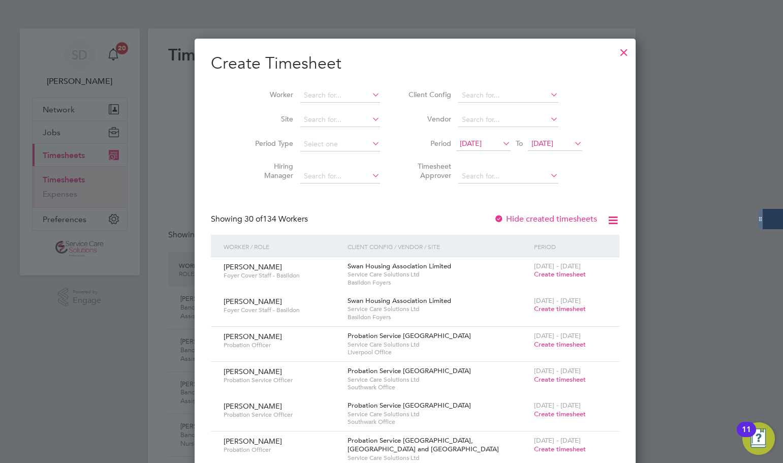
click at [295, 87] on li "Worker" at bounding box center [314, 95] width 158 height 24
click at [300, 93] on input at bounding box center [340, 95] width 80 height 14
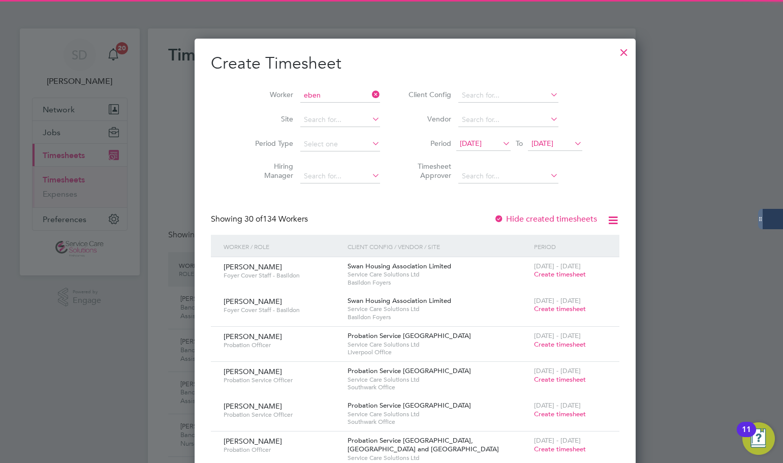
click at [310, 120] on li "Eben ezer Dede Bamfo" at bounding box center [326, 123] width 100 height 14
type input "[PERSON_NAME]"
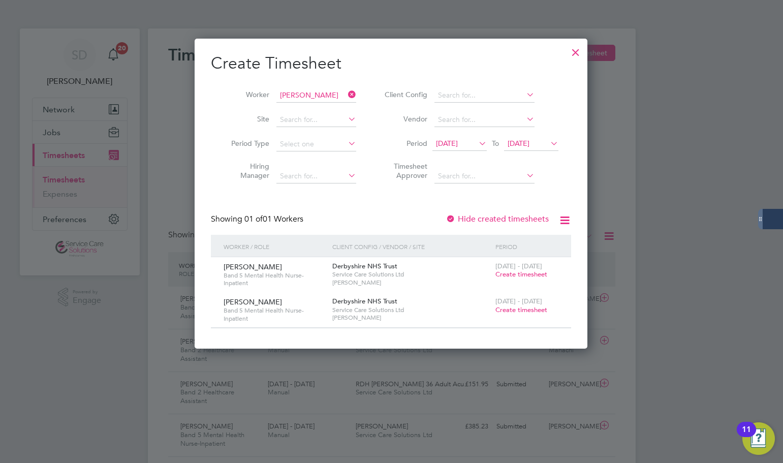
click at [346, 92] on icon at bounding box center [346, 94] width 0 height 14
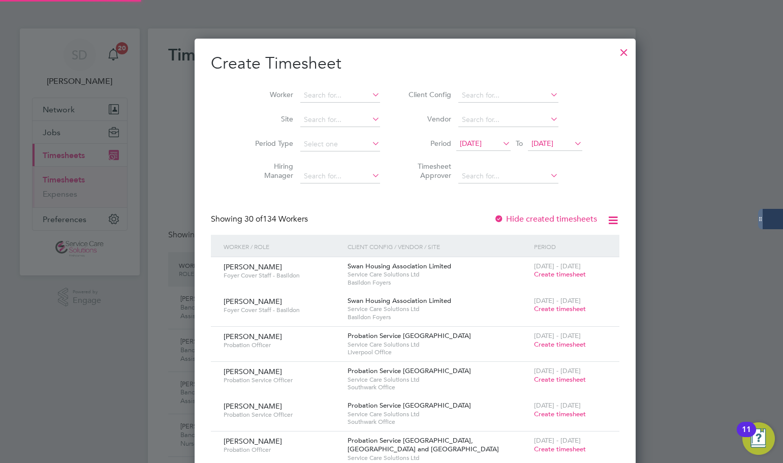
click at [615, 50] on div at bounding box center [624, 50] width 18 height 18
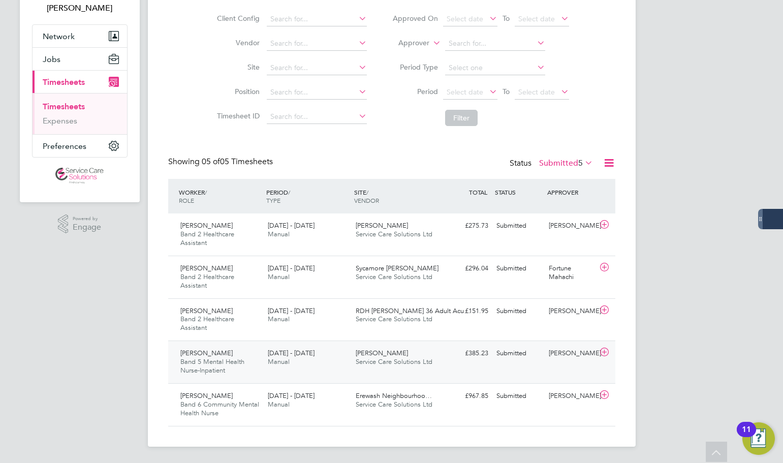
click at [328, 359] on div "25 - 31 Aug 2025 Manual" at bounding box center [308, 357] width 88 height 25
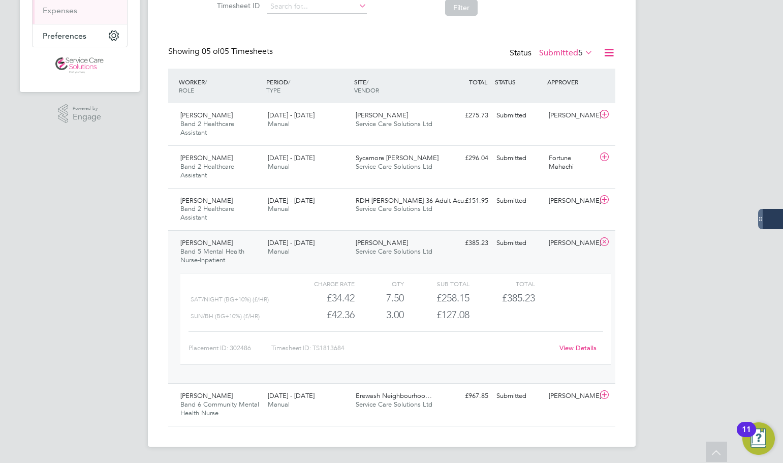
click at [568, 349] on link "View Details" at bounding box center [577, 347] width 37 height 9
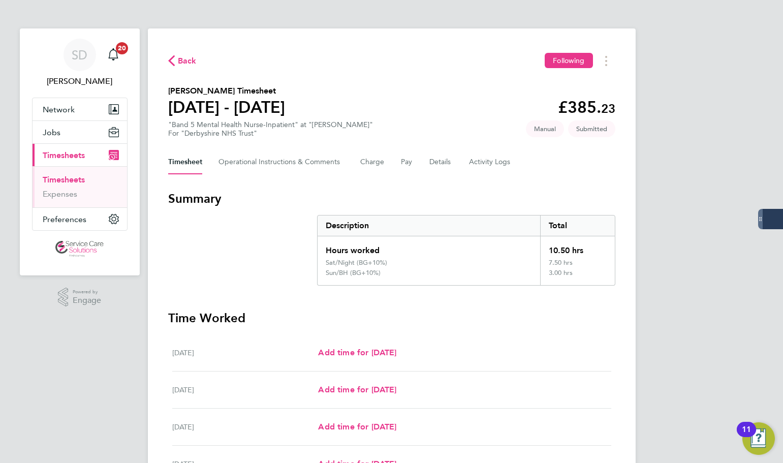
scroll to position [254, 0]
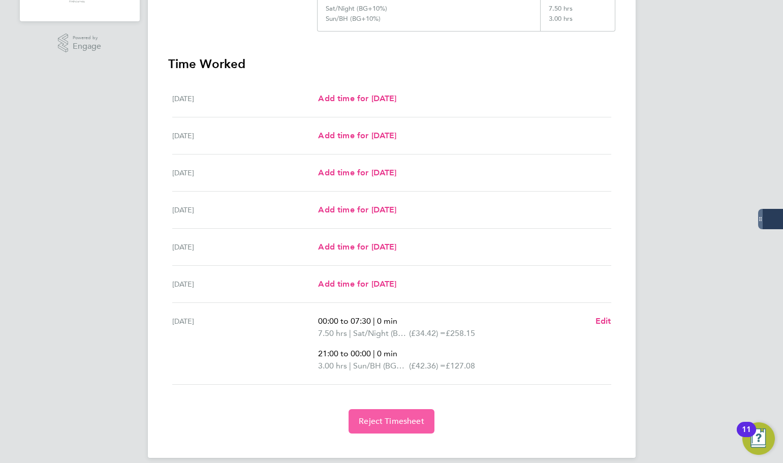
click at [364, 424] on span "Reject Timesheet" at bounding box center [392, 421] width 66 height 10
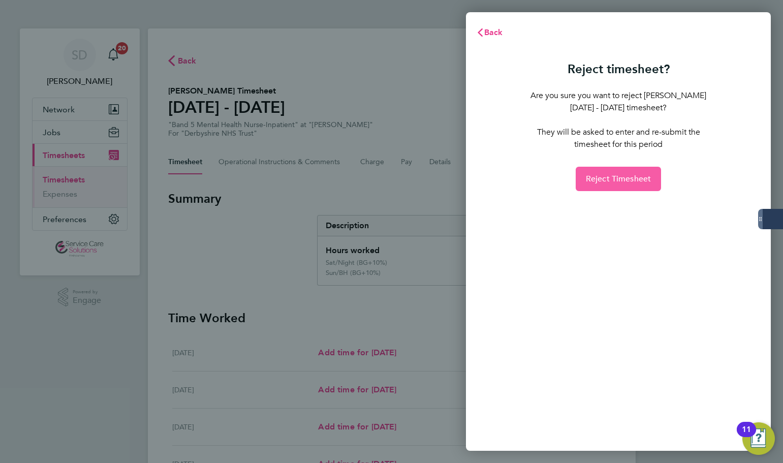
click at [597, 179] on span "Reject Timesheet" at bounding box center [619, 179] width 66 height 10
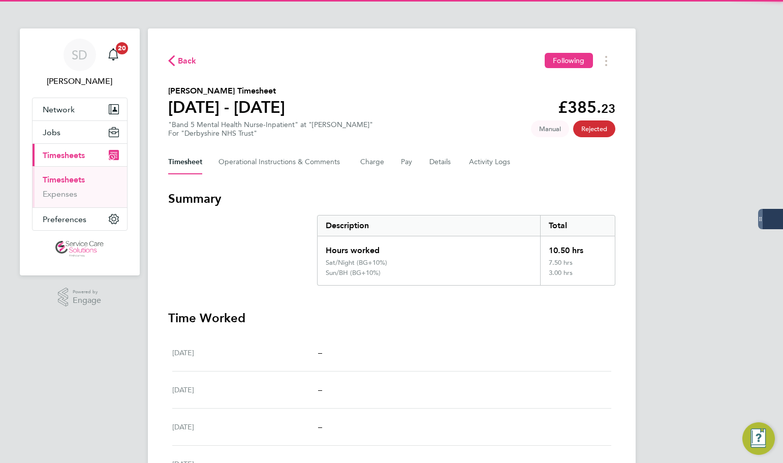
click at [262, 249] on section "Summary Description Total Hours worked 10.50 hrs Sat/Night (BG+10%) 7.50 hrs Su…" at bounding box center [391, 237] width 447 height 95
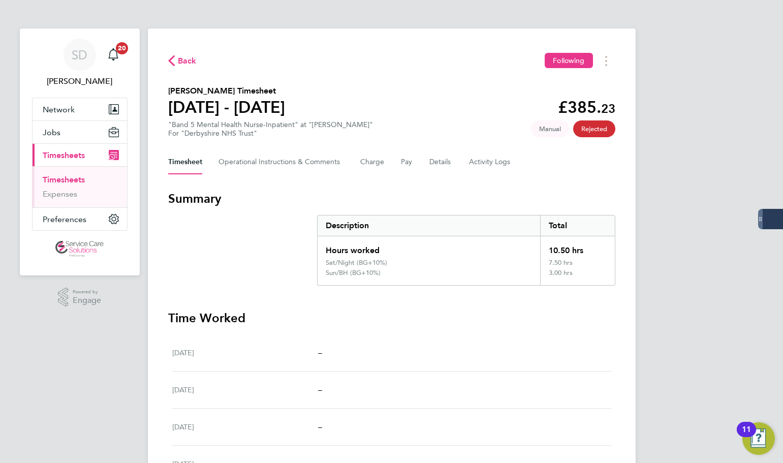
click at [75, 183] on link "Timesheets" at bounding box center [64, 180] width 42 height 10
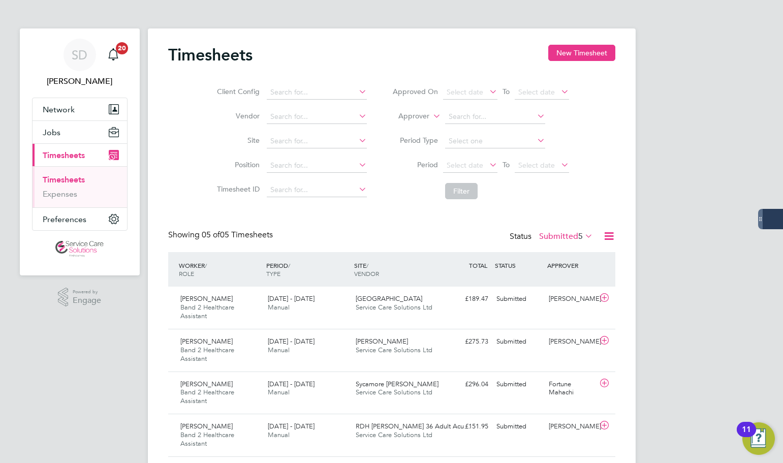
click at [83, 179] on link "Timesheets" at bounding box center [64, 180] width 42 height 10
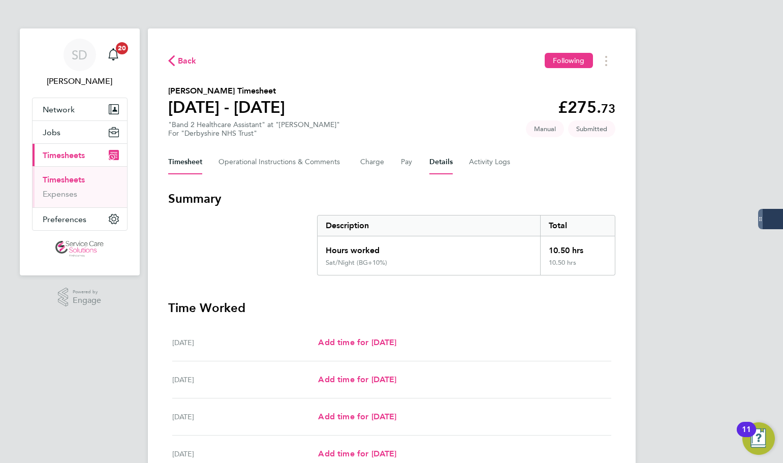
click at [431, 161] on button "Details" at bounding box center [440, 162] width 23 height 24
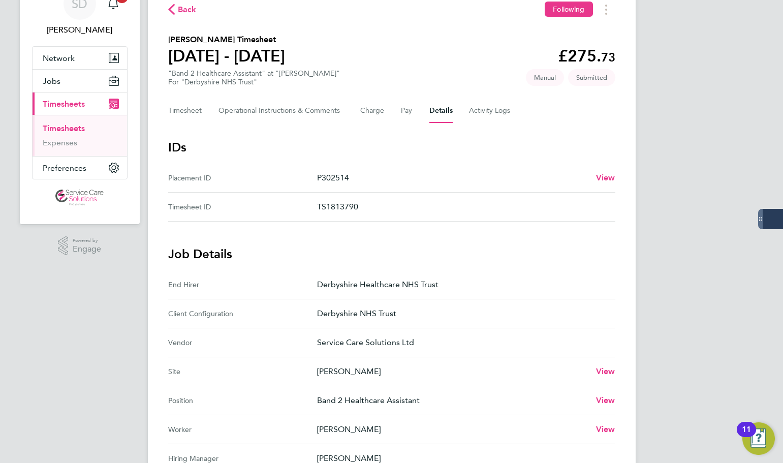
scroll to position [51, 0]
click at [80, 127] on link "Timesheets" at bounding box center [64, 129] width 42 height 10
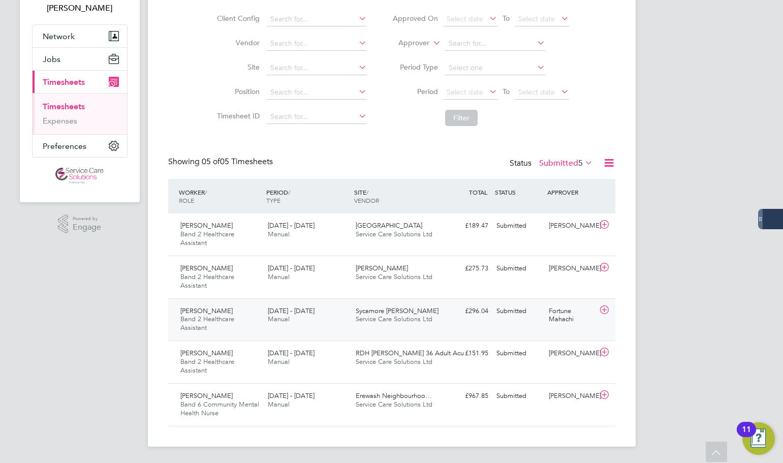
click at [313, 316] on div "[DATE] - [DATE] Manual" at bounding box center [308, 315] width 88 height 25
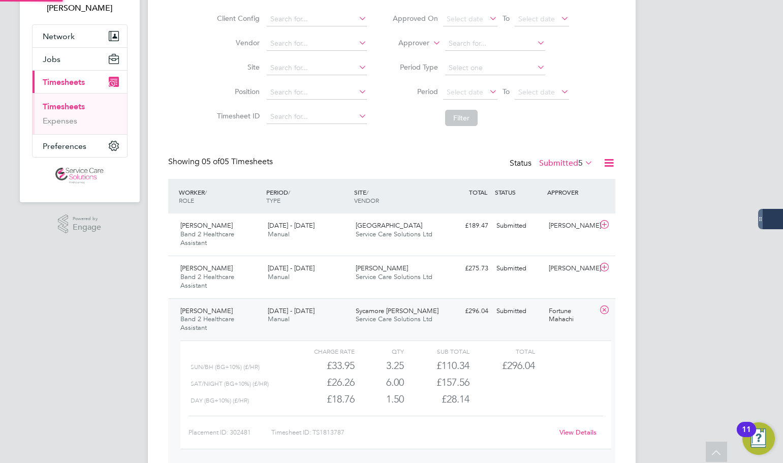
scroll to position [5, 5]
click at [571, 433] on link "View Details" at bounding box center [577, 432] width 37 height 9
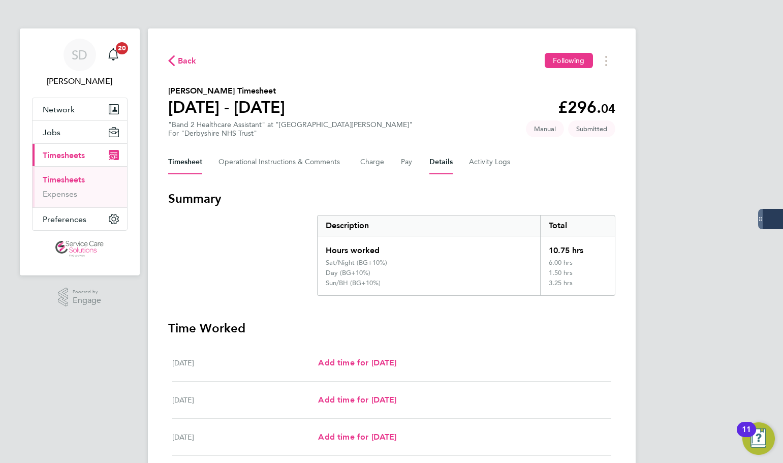
click at [433, 162] on button "Details" at bounding box center [440, 162] width 23 height 24
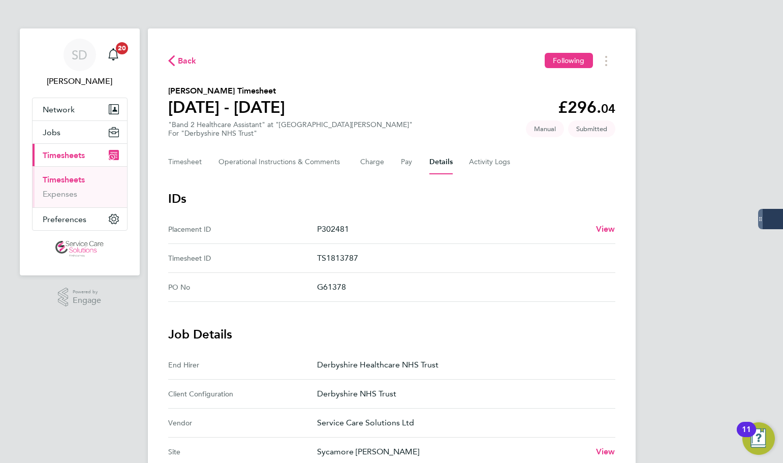
click at [75, 178] on link "Timesheets" at bounding box center [64, 180] width 42 height 10
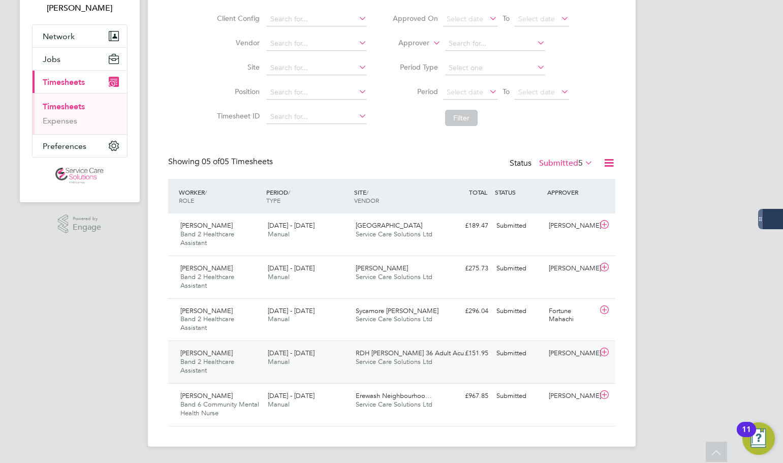
click at [247, 365] on div "Emmanuel Akaonye Band 2 Healthcare Assistant 25 - 31 Aug 2025" at bounding box center [220, 362] width 88 height 34
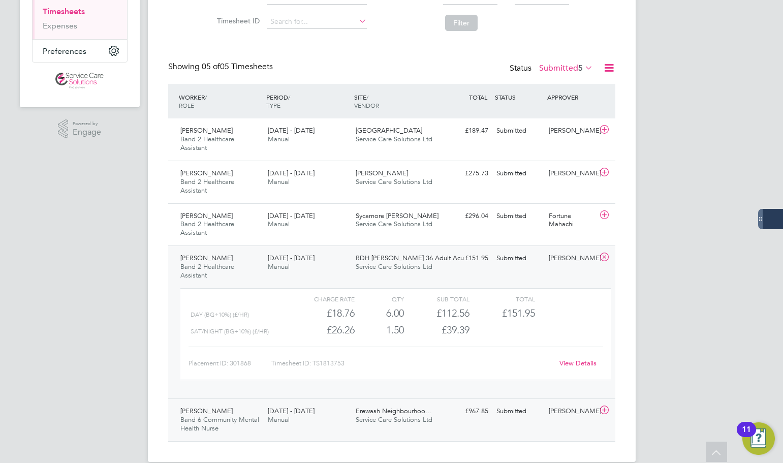
scroll to position [175, 0]
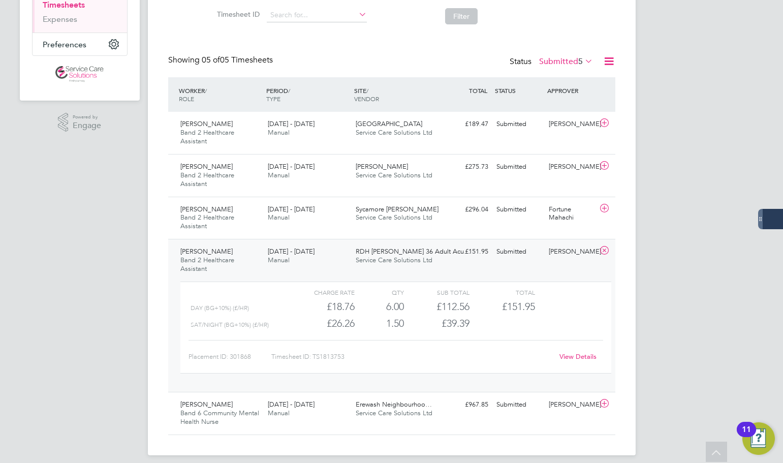
click at [571, 354] on link "View Details" at bounding box center [577, 356] width 37 height 9
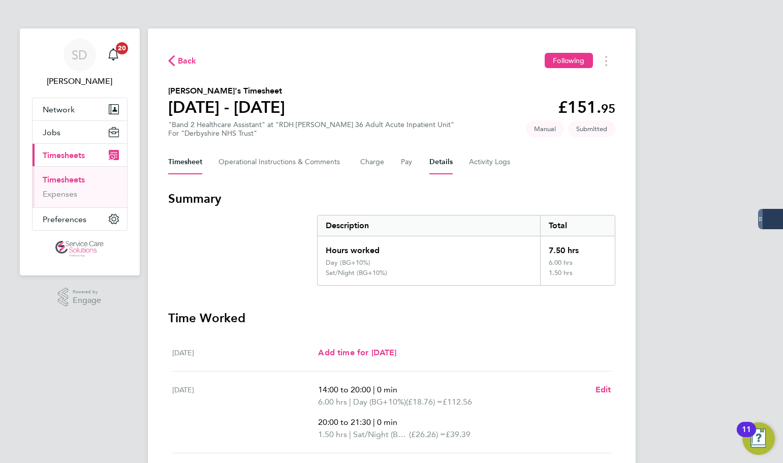
drag, startPoint x: 459, startPoint y: 161, endPoint x: 444, endPoint y: 160, distance: 15.3
click at [456, 161] on div "Timesheet Operational Instructions & Comments Charge Pay Details Activity Logs" at bounding box center [391, 162] width 447 height 24
click at [442, 160] on button "Details" at bounding box center [440, 162] width 23 height 24
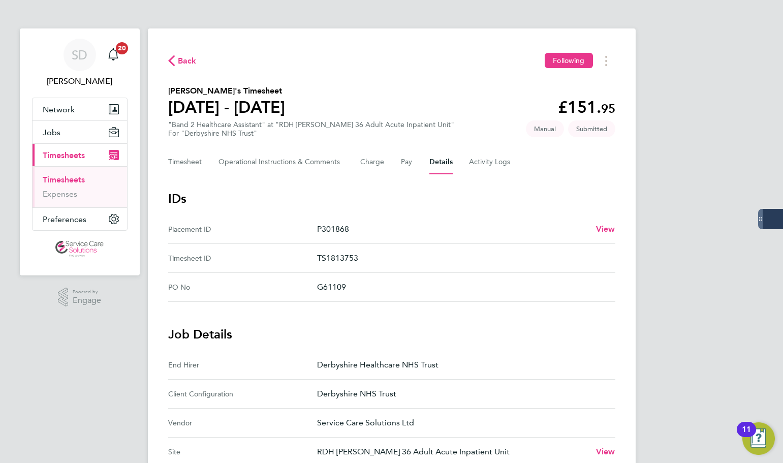
click at [71, 180] on link "Timesheets" at bounding box center [64, 180] width 42 height 10
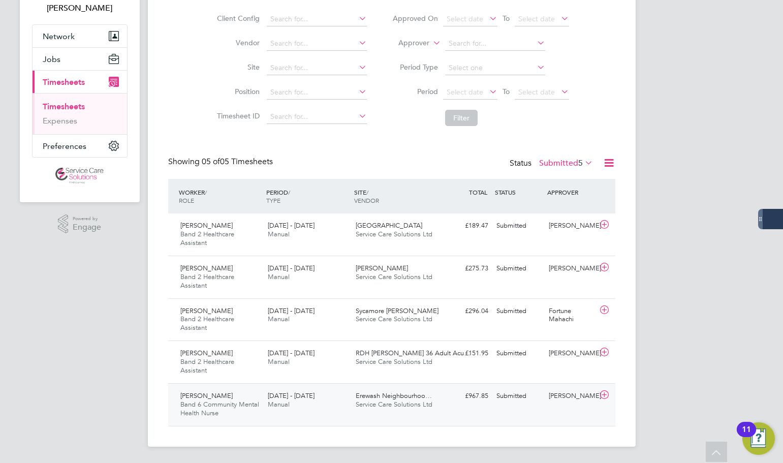
click at [318, 410] on div "25 - 31 Aug 2025 Manual" at bounding box center [308, 400] width 88 height 25
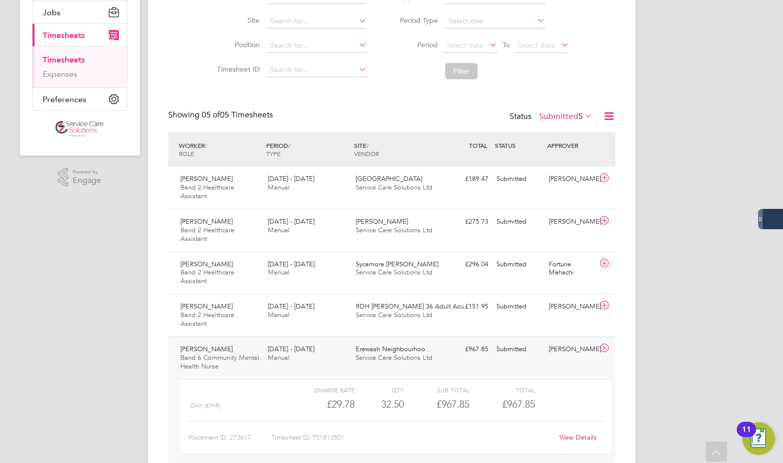
scroll to position [167, 0]
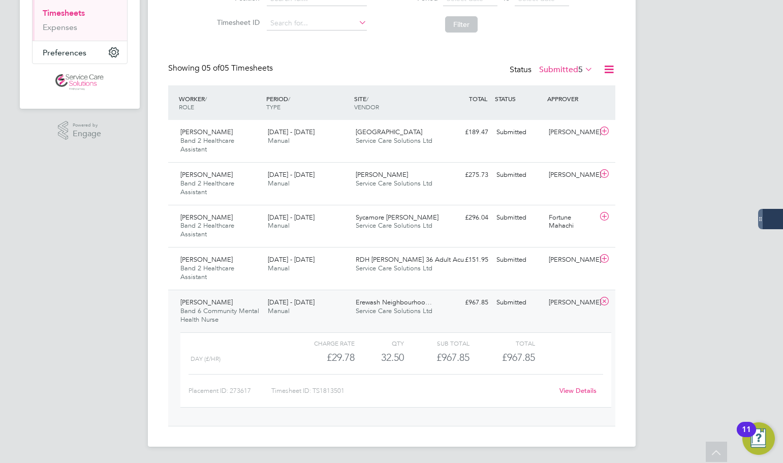
click at [569, 393] on link "View Details" at bounding box center [577, 390] width 37 height 9
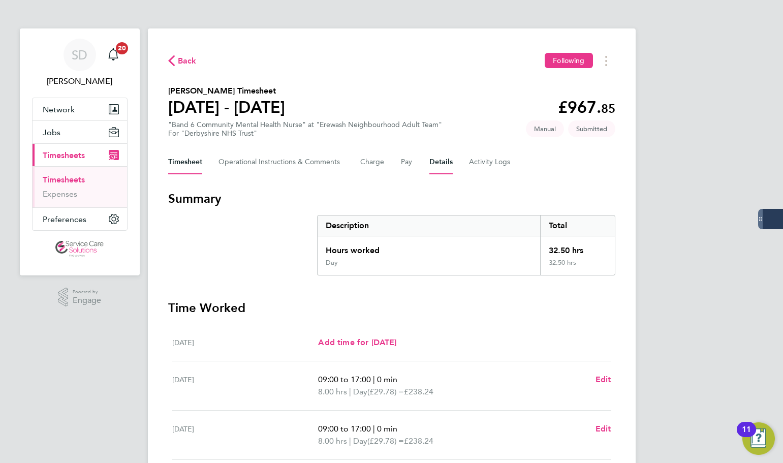
click at [443, 164] on button "Details" at bounding box center [440, 162] width 23 height 24
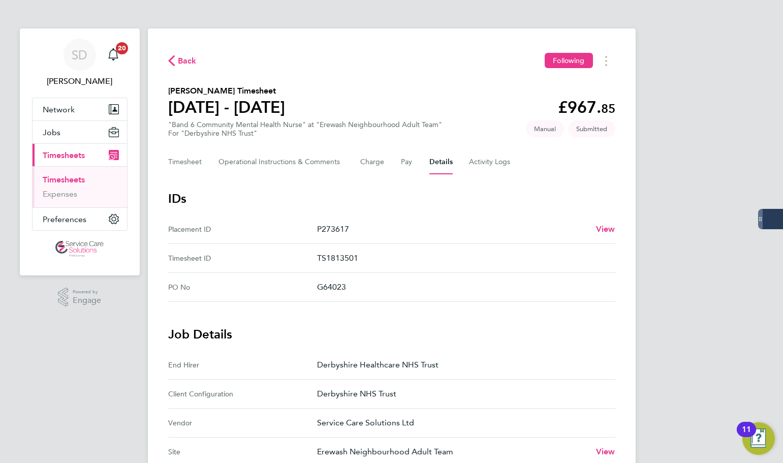
click at [52, 179] on link "Timesheets" at bounding box center [64, 180] width 42 height 10
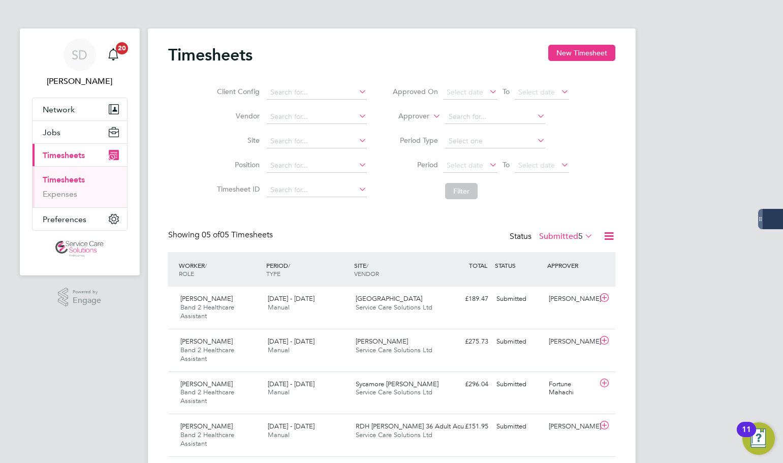
click at [73, 178] on link "Timesheets" at bounding box center [64, 180] width 42 height 10
click at [584, 49] on button "New Timesheet" at bounding box center [581, 53] width 67 height 16
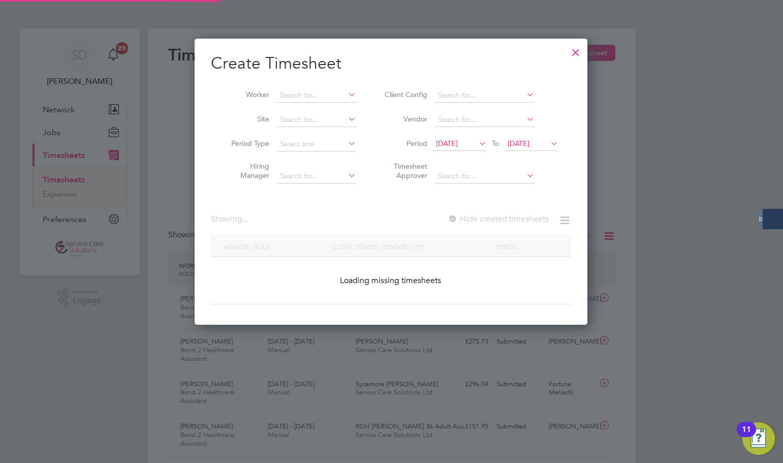
scroll to position [286, 393]
click at [293, 94] on input at bounding box center [316, 95] width 80 height 14
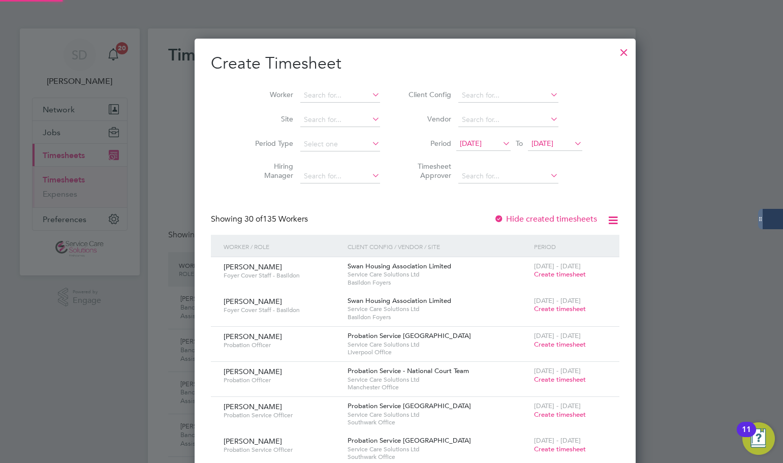
scroll to position [5, 5]
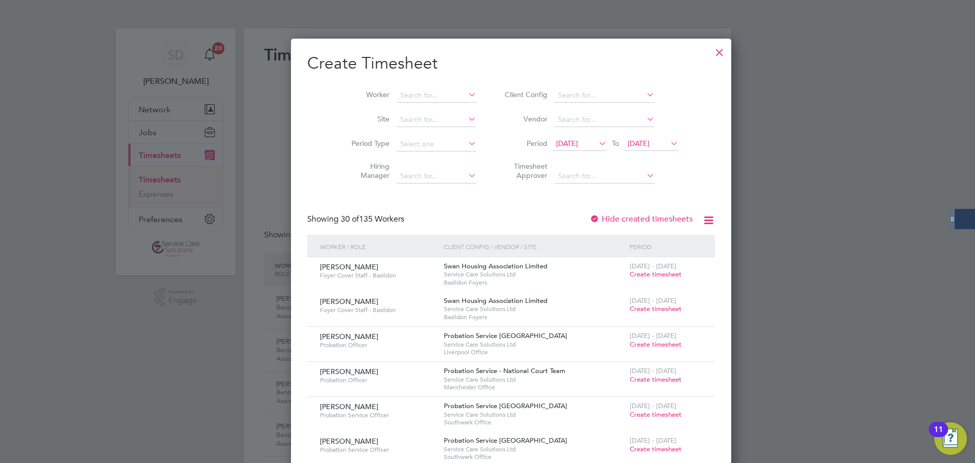
click at [407, 88] on li "Worker" at bounding box center [410, 95] width 158 height 24
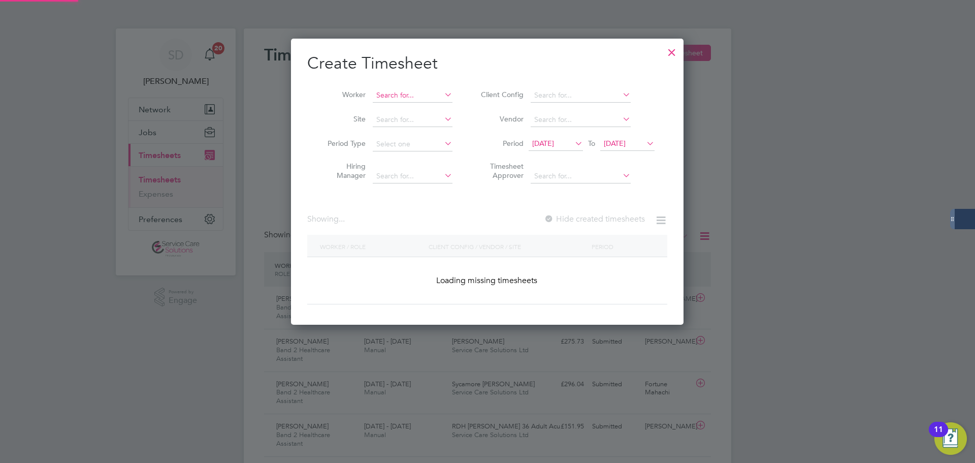
click at [409, 95] on input at bounding box center [413, 95] width 80 height 14
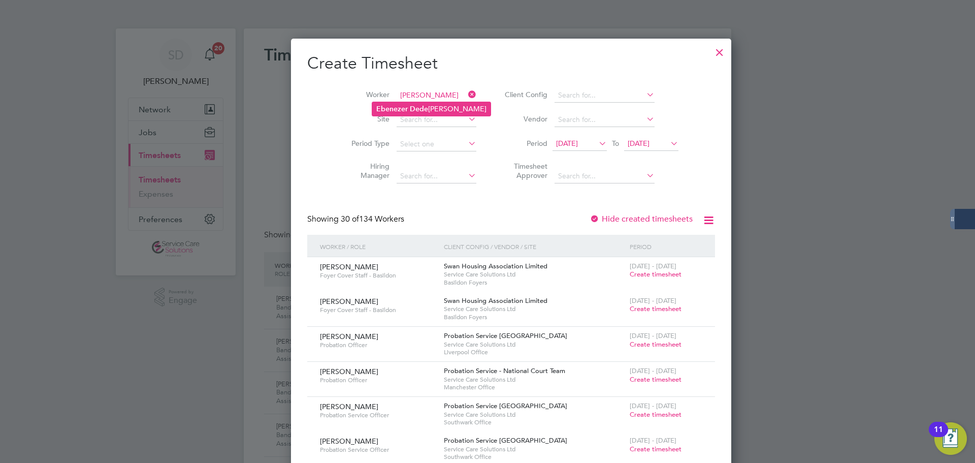
click at [416, 108] on b "Dede" at bounding box center [419, 109] width 18 height 9
type input "[PERSON_NAME]"
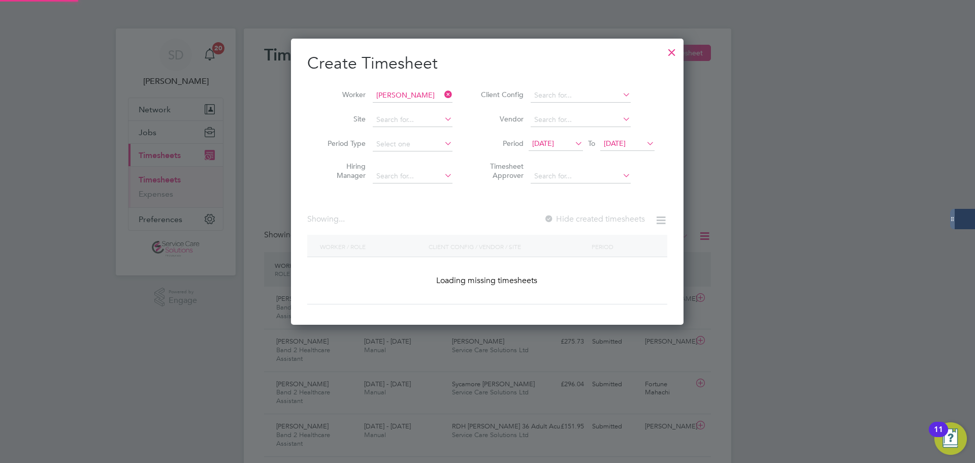
scroll to position [381, 393]
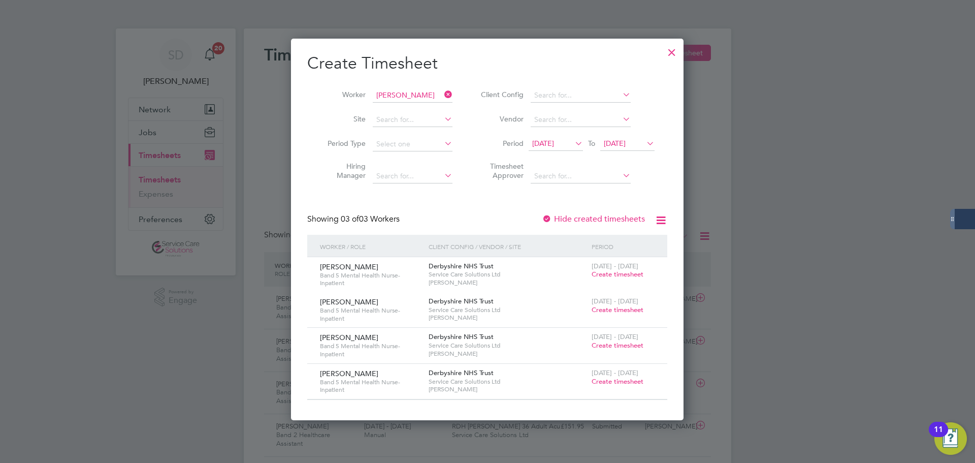
click at [615, 379] on span "Create timesheet" at bounding box center [618, 381] width 52 height 9
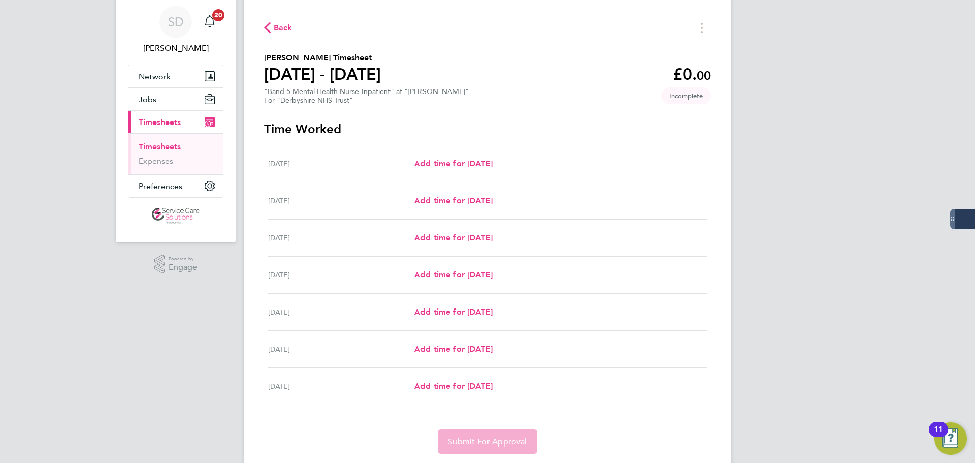
scroll to position [51, 0]
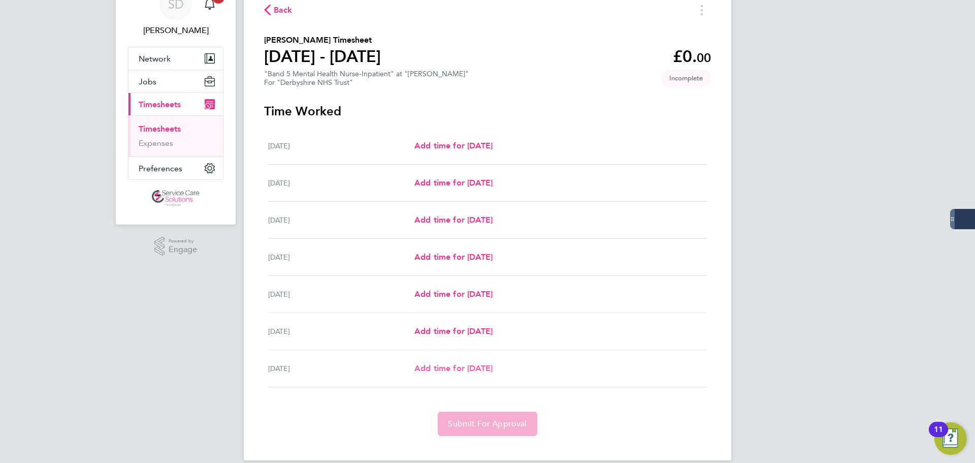
click at [435, 369] on span "Add time for [DATE]" at bounding box center [454, 368] width 78 height 10
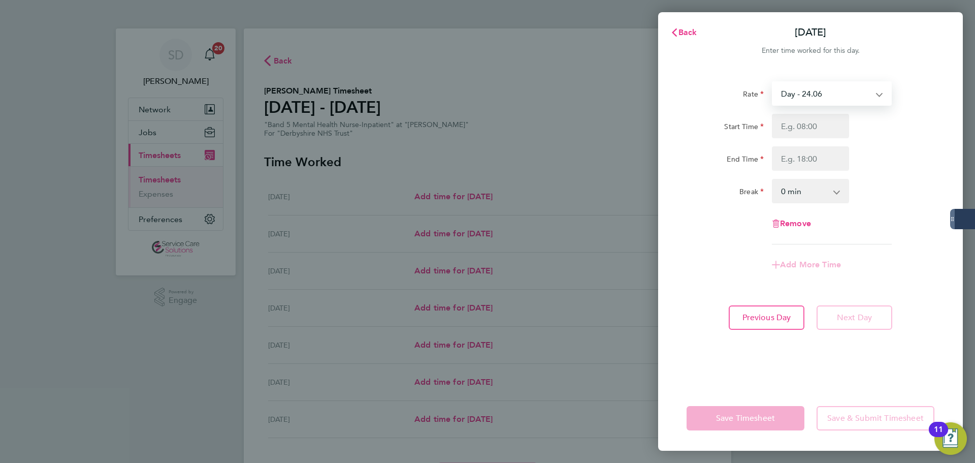
drag, startPoint x: 836, startPoint y: 83, endPoint x: 836, endPoint y: 93, distance: 10.7
click at [782, 83] on select "Day - 24.06 Day (BG+10%) - 26.47 Sun/BH (BG+10%) - 42.36 Sat/Night (BG+10%) - 3…" at bounding box center [826, 93] width 106 height 22
click at [782, 131] on input "Start Time" at bounding box center [810, 126] width 77 height 24
type input "21:00"
click at [782, 166] on input "End Time" at bounding box center [810, 158] width 77 height 24
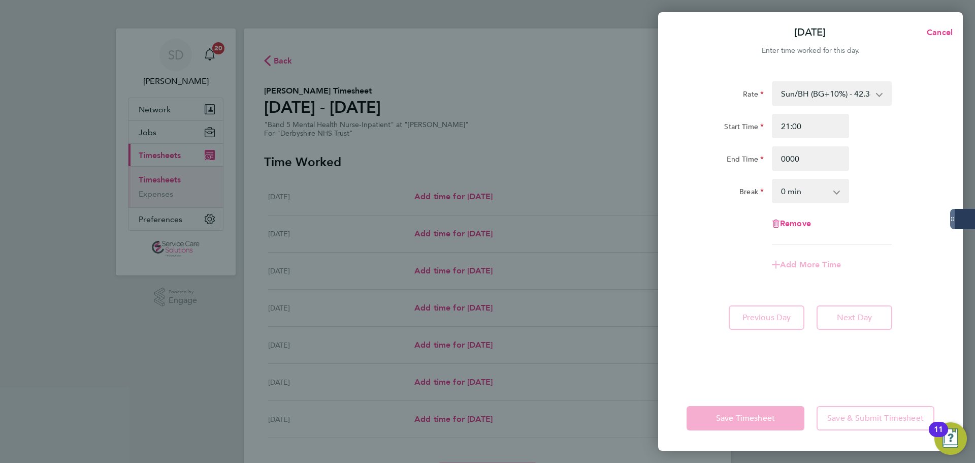
type input "00:00"
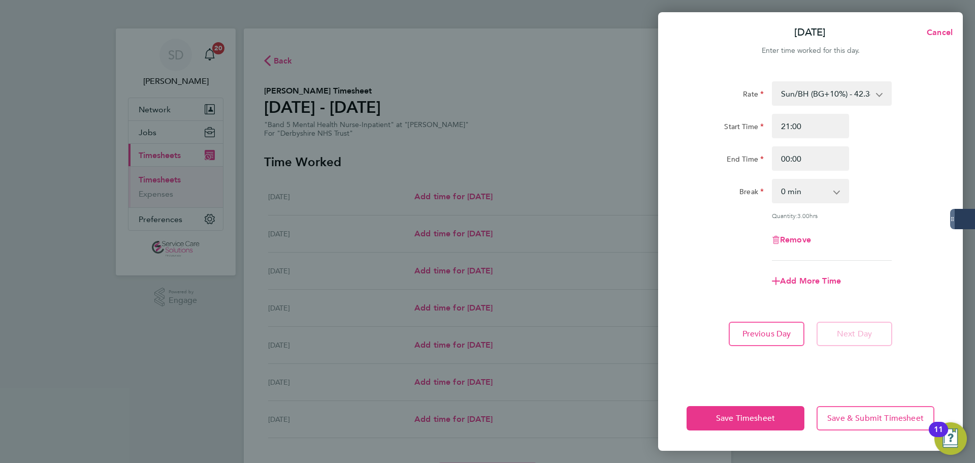
click at [730, 68] on div at bounding box center [810, 63] width 305 height 12
click at [782, 286] on div "Add More Time" at bounding box center [810, 281] width 85 height 24
click at [782, 281] on span "Add More Time" at bounding box center [810, 281] width 61 height 10
select select "null"
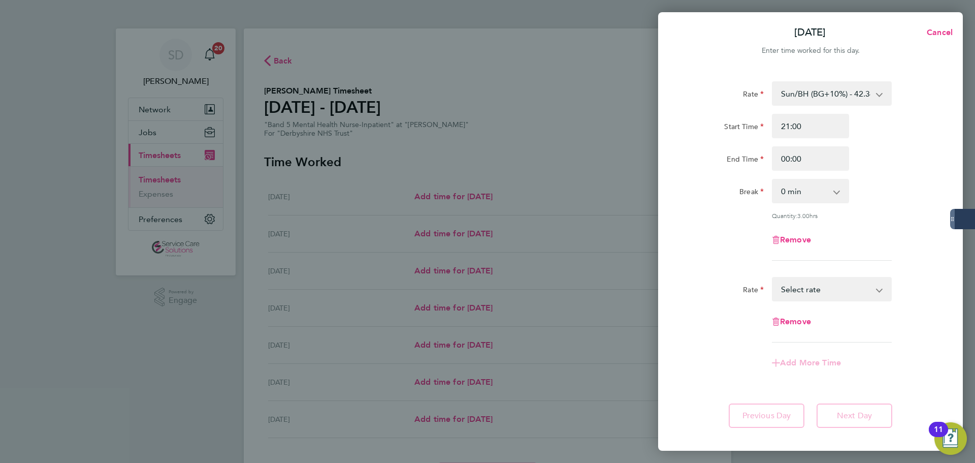
click at [782, 295] on select "Day (BG+10%) - 26.47 Sun/BH (BG+10%) - 42.36 Sat/Night (BG+10%) - 34.42 Day - 2…" at bounding box center [826, 289] width 106 height 22
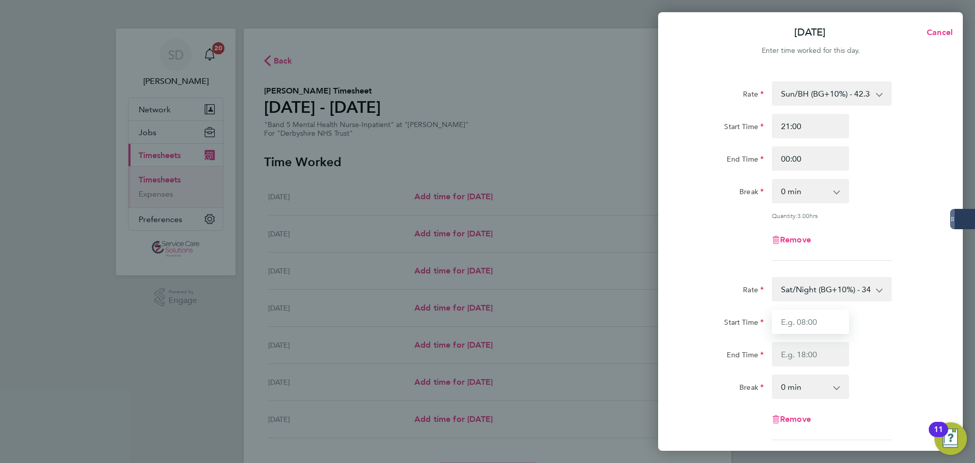
click at [782, 324] on input "Start Time" at bounding box center [810, 321] width 77 height 24
type input "00:00"
click at [782, 347] on input "End Time" at bounding box center [810, 354] width 77 height 24
type input "07:30"
click at [736, 243] on div "Remove" at bounding box center [811, 240] width 256 height 24
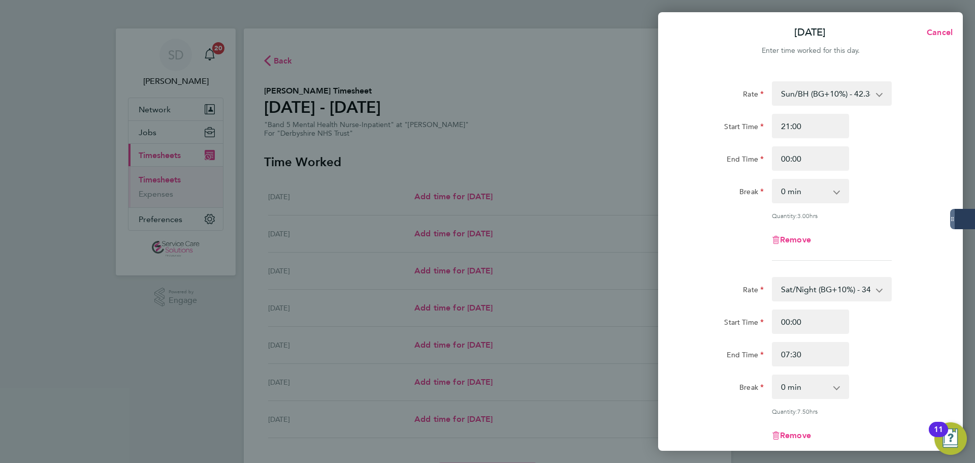
click at [729, 272] on form "Rate Sun/BH (BG+10%) - 42.36 Day (BG+10%) - 26.47 Sat/Night (BG+10%) - 34.42 Da…" at bounding box center [811, 289] width 248 height 416
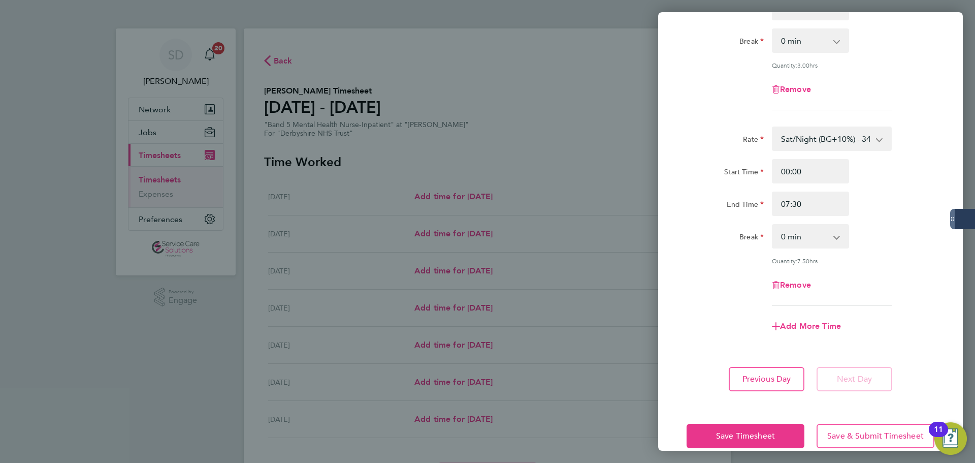
scroll to position [166, 0]
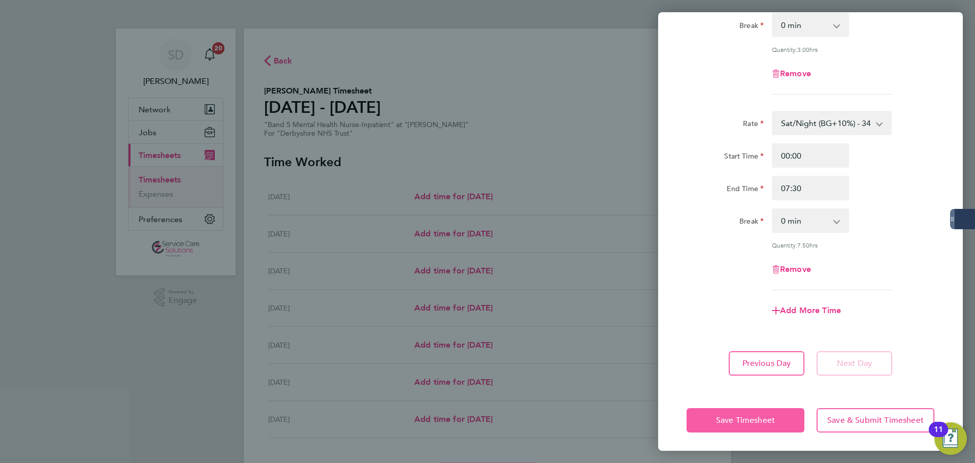
click at [721, 417] on span "Save Timesheet" at bounding box center [745, 420] width 59 height 10
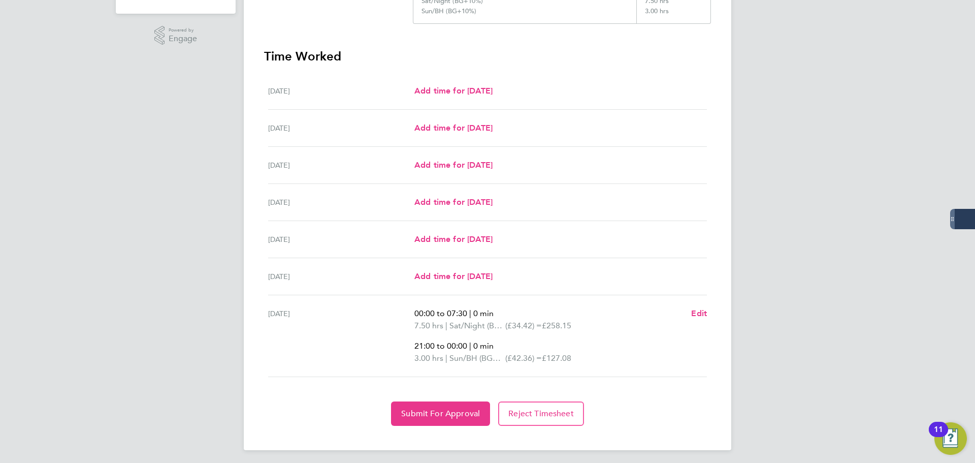
scroll to position [265, 0]
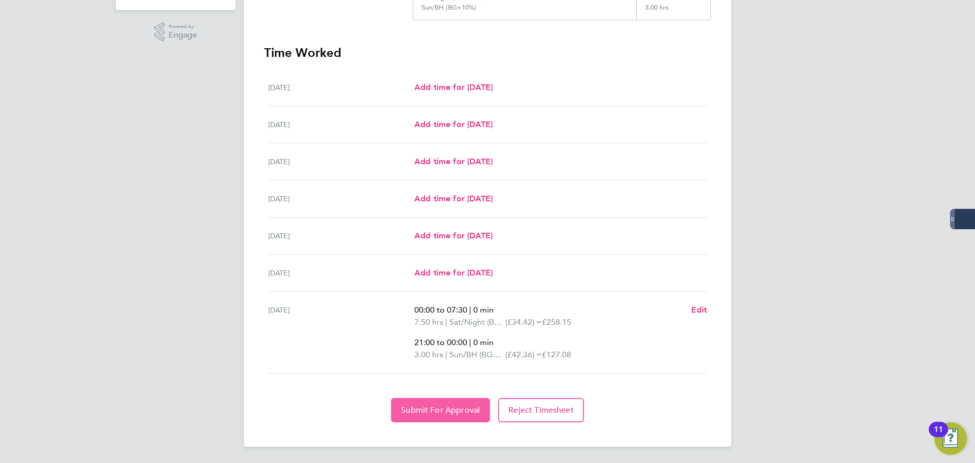
click at [424, 410] on span "Submit For Approval" at bounding box center [440, 410] width 79 height 10
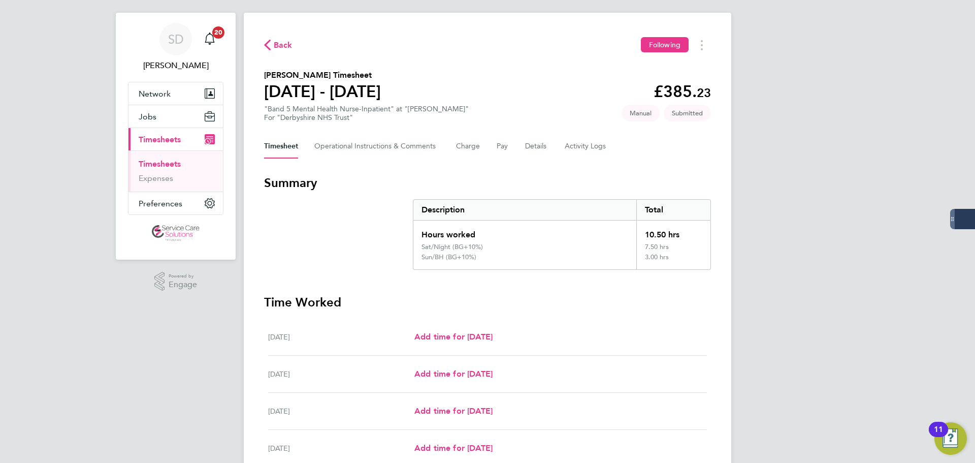
scroll to position [11, 0]
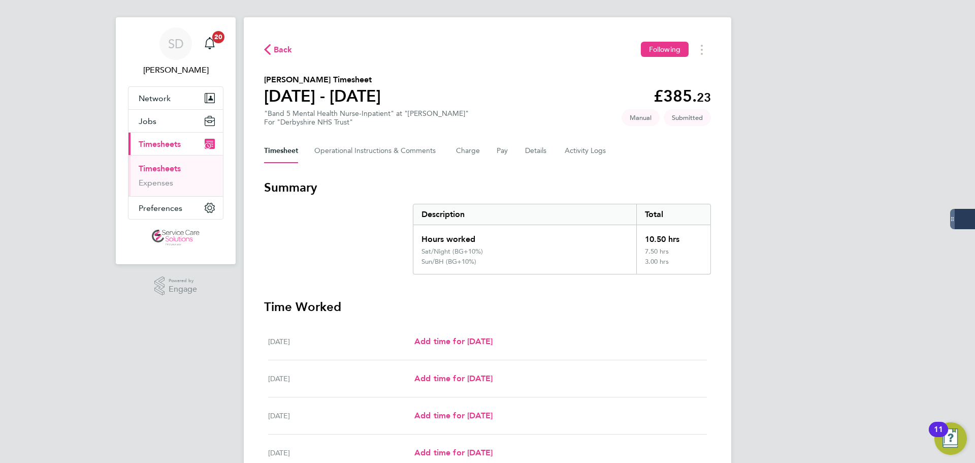
click at [350, 210] on section "Summary Description Total Hours worked 10.50 hrs Sat/Night (BG+10%) 7.50 hrs Su…" at bounding box center [487, 226] width 447 height 95
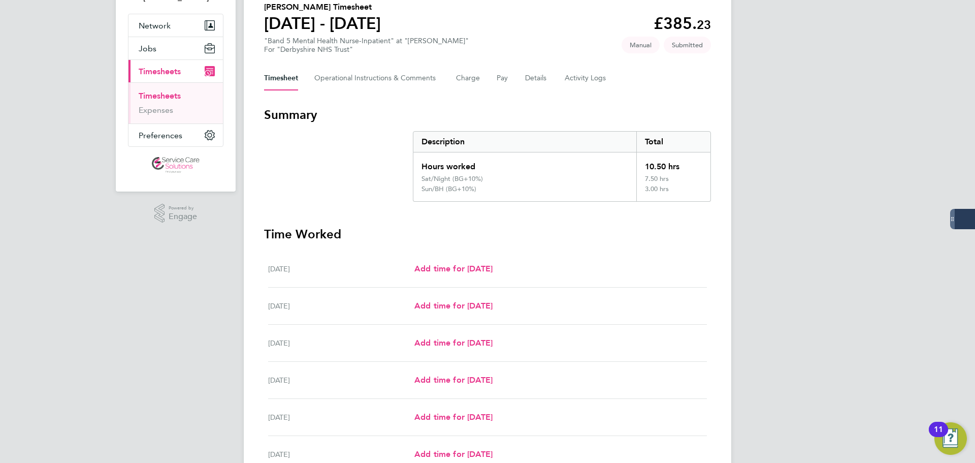
scroll to position [265, 0]
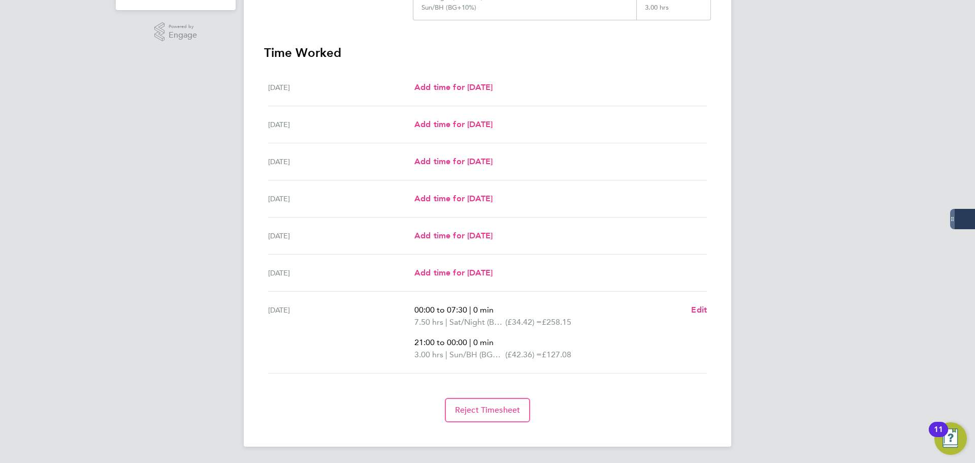
click at [310, 340] on div "[DATE]" at bounding box center [341, 332] width 146 height 57
click at [693, 309] on span "Edit" at bounding box center [699, 310] width 16 height 10
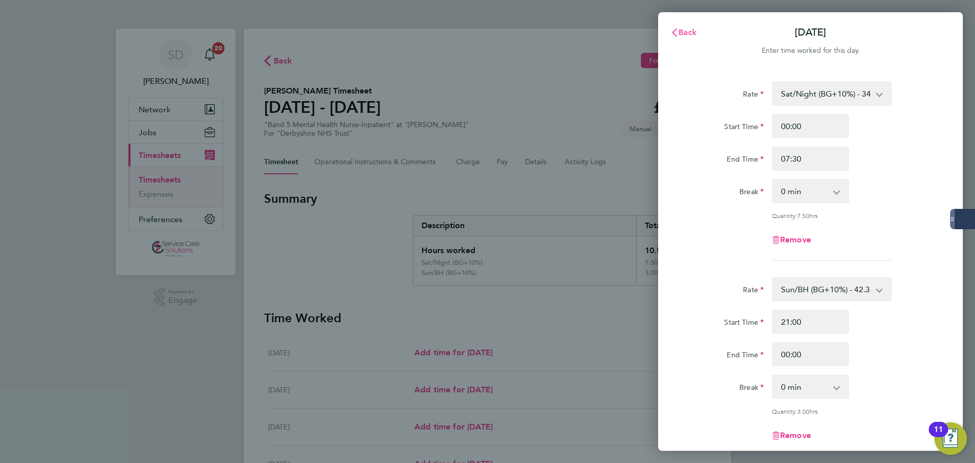
click at [689, 36] on span "Back" at bounding box center [688, 32] width 19 height 10
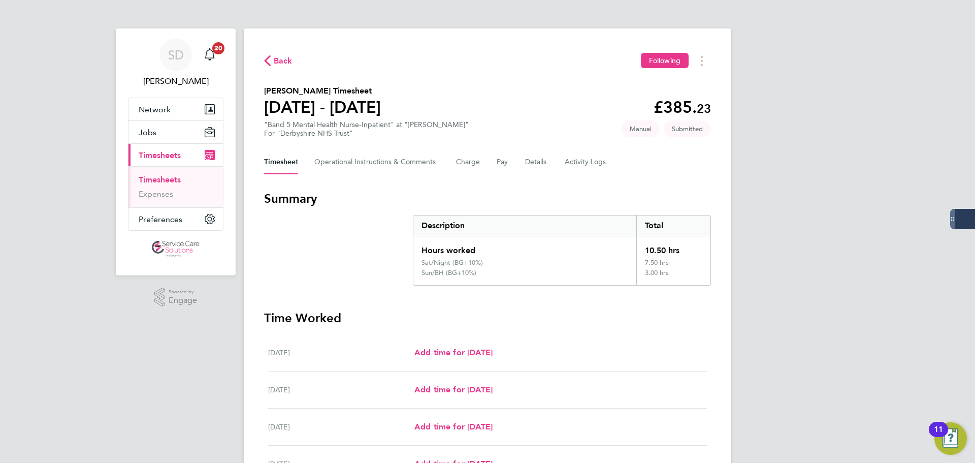
click at [400, 208] on section "Summary Description Total Hours worked 10.50 hrs Sat/Night (BG+10%) 7.50 hrs Su…" at bounding box center [487, 237] width 447 height 95
click at [380, 162] on Comments-tab "Operational Instructions & Comments" at bounding box center [376, 162] width 125 height 24
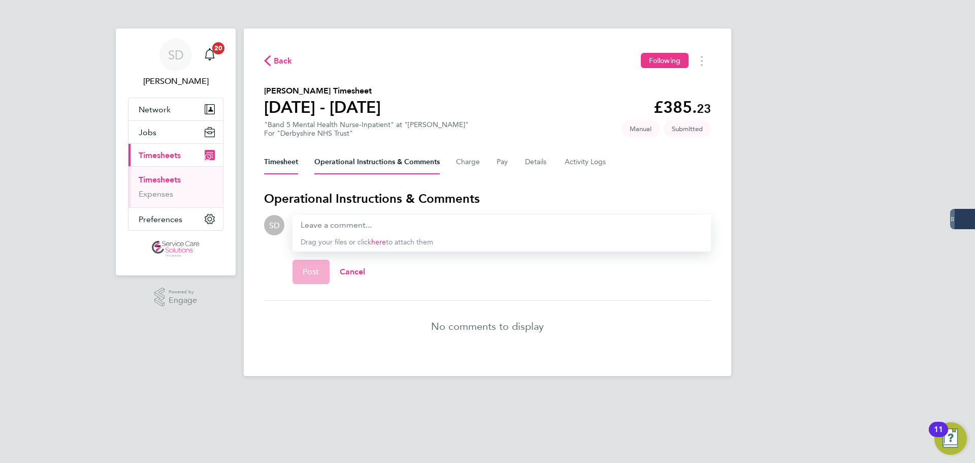
click at [284, 157] on button "Timesheet" at bounding box center [281, 162] width 34 height 24
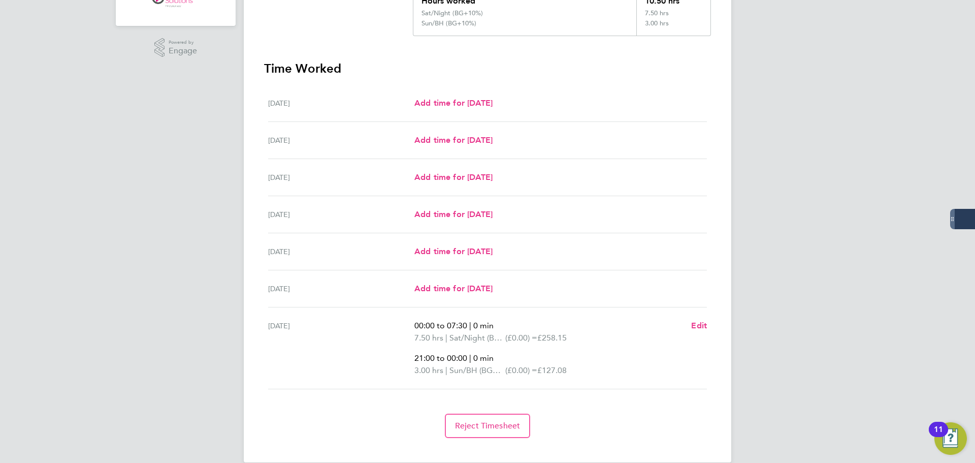
scroll to position [254, 0]
